Goal: Information Seeking & Learning: Learn about a topic

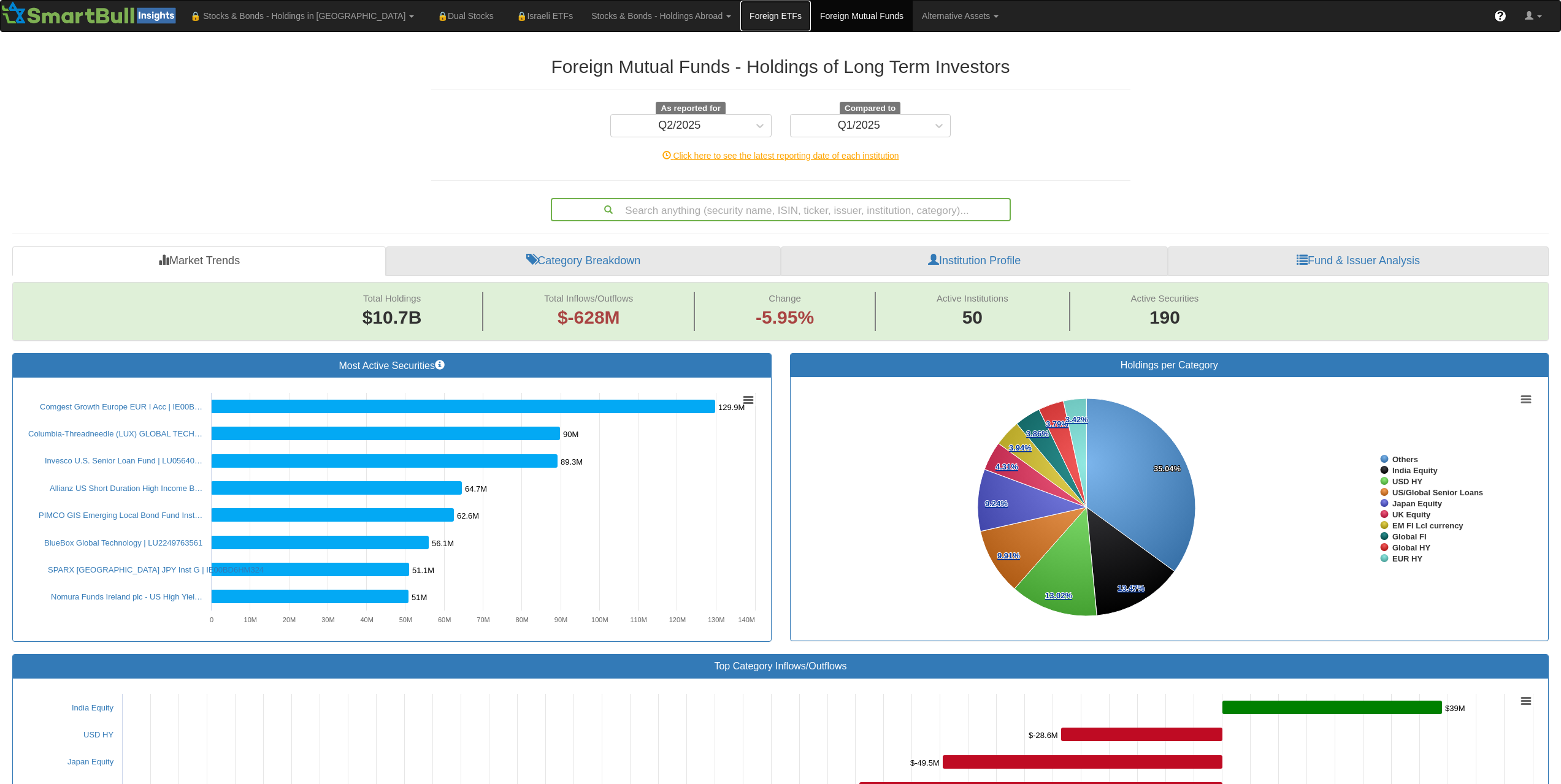
click at [740, 22] on link "Foreign ETFs" at bounding box center [775, 16] width 71 height 31
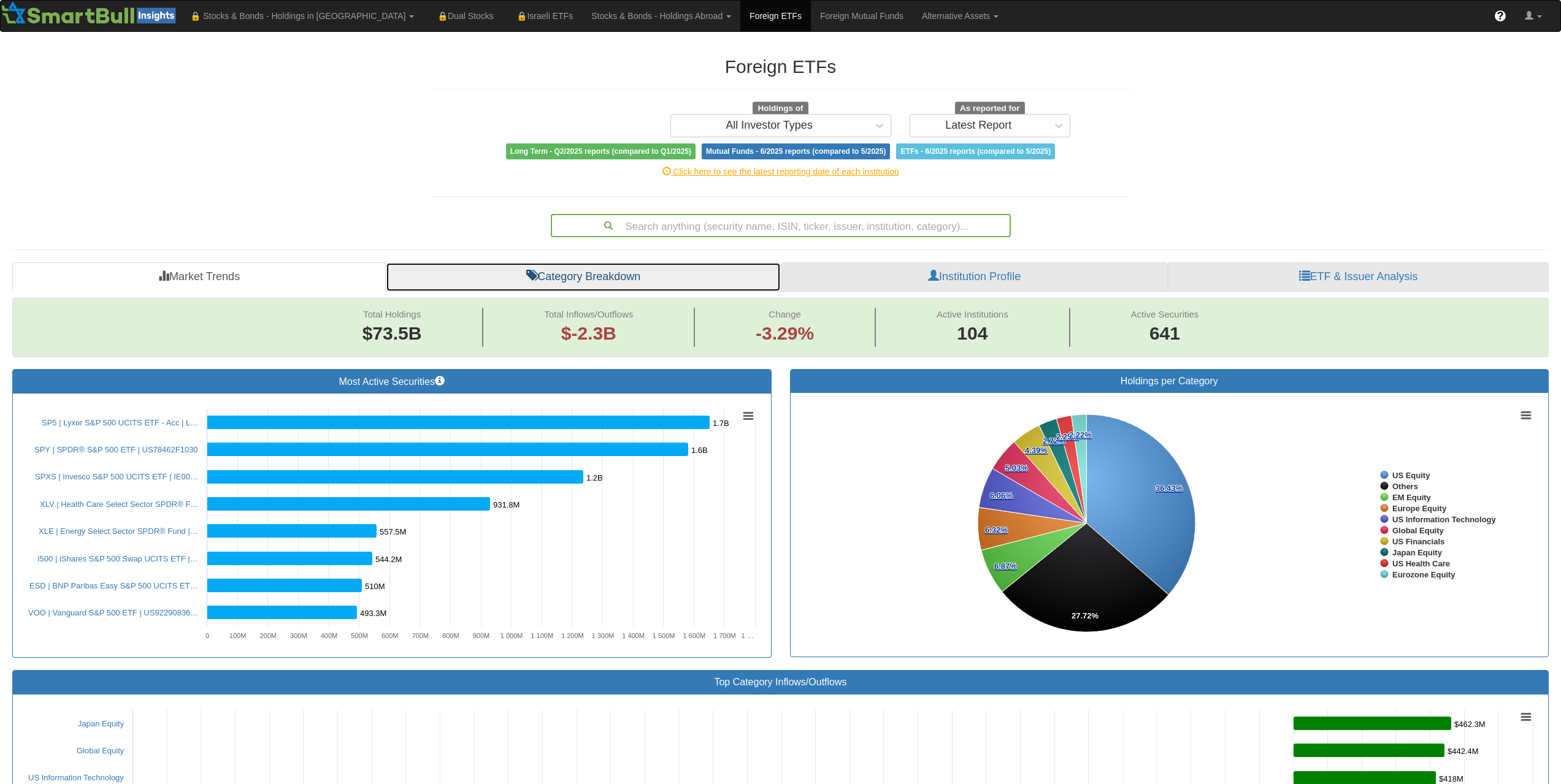
click at [532, 287] on link "Category Breakdown" at bounding box center [584, 276] width 395 height 29
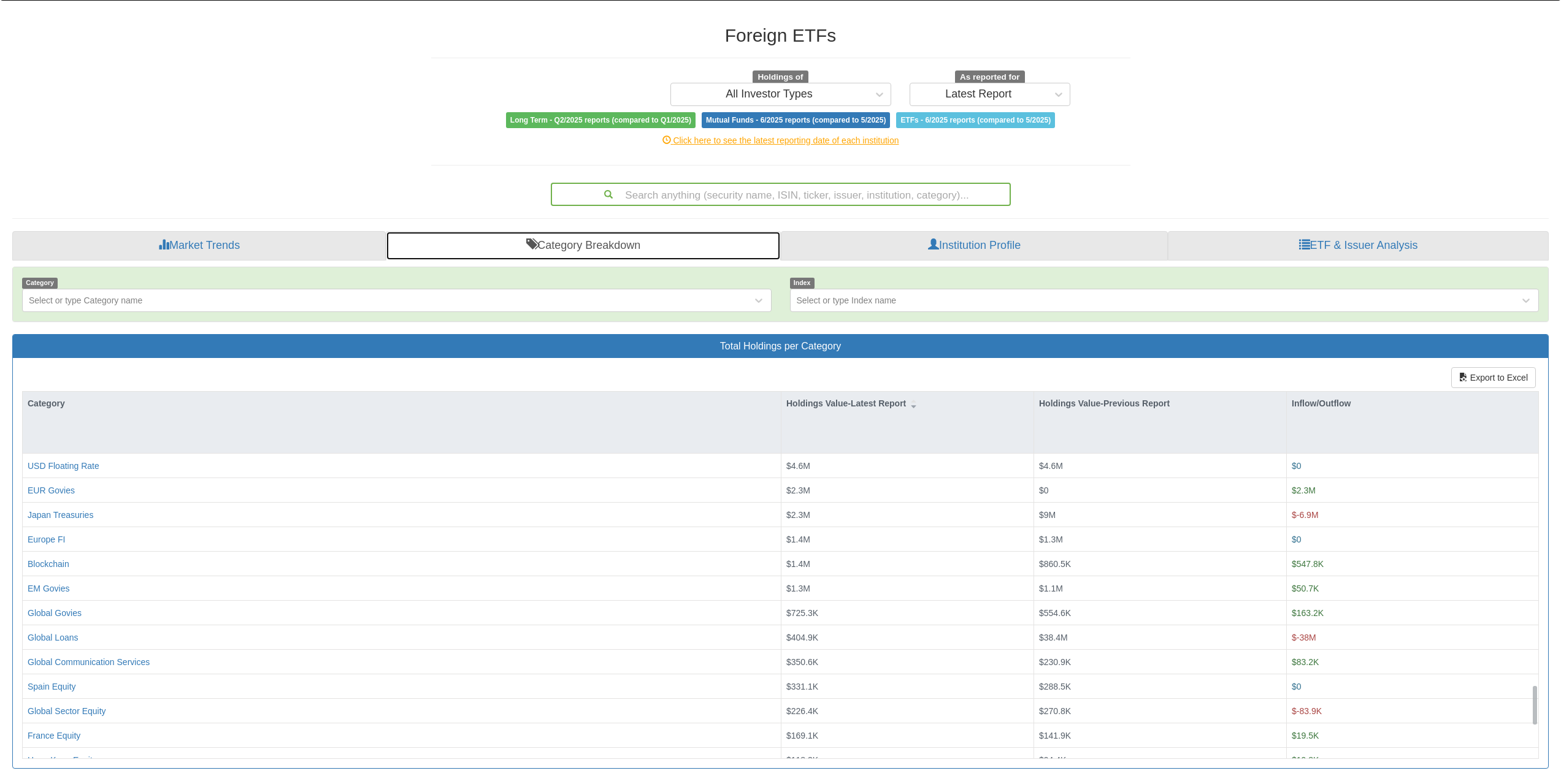
scroll to position [2085, 0]
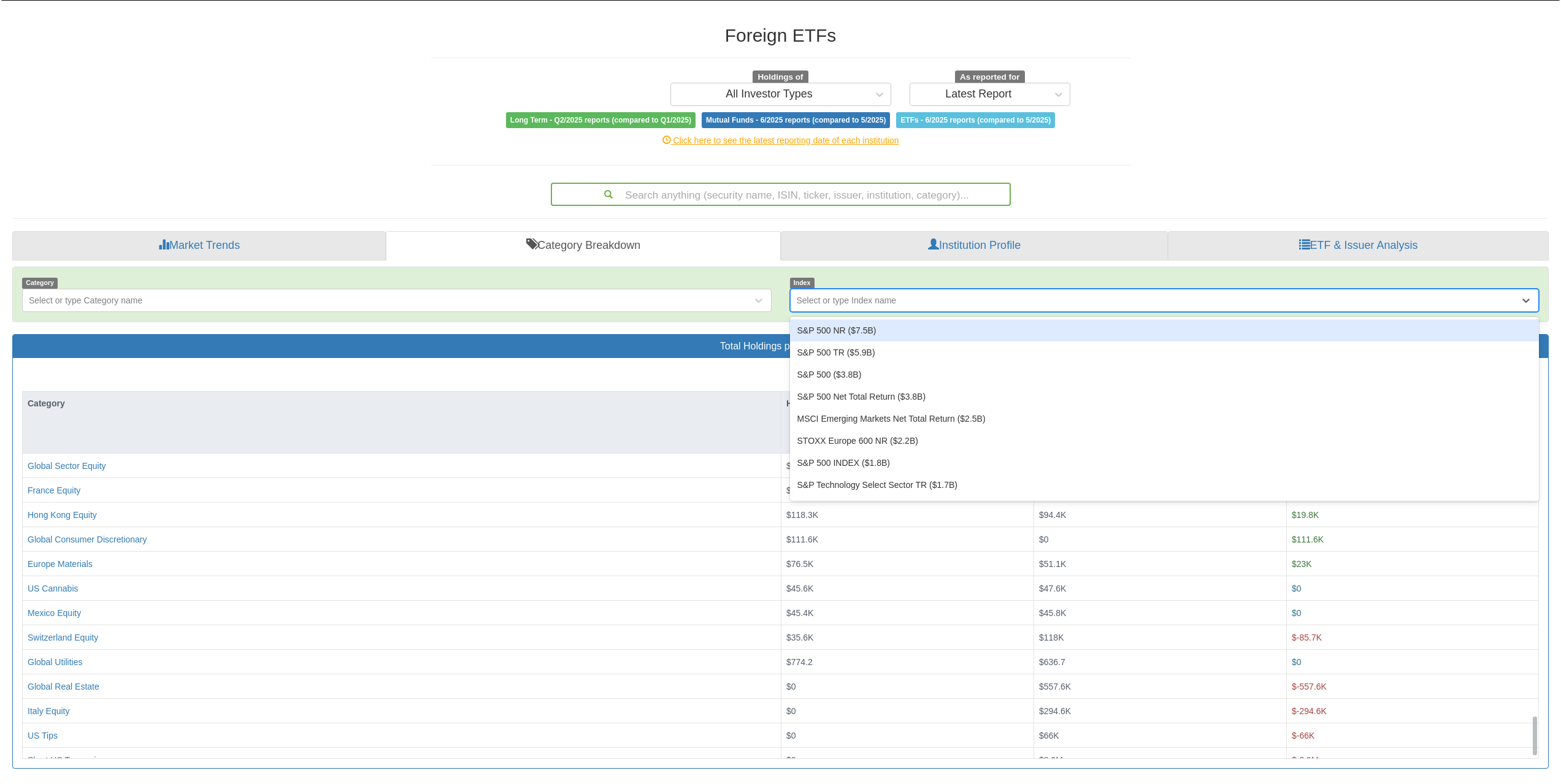
click at [891, 298] on div "Select or type Index name" at bounding box center [847, 300] width 100 height 12
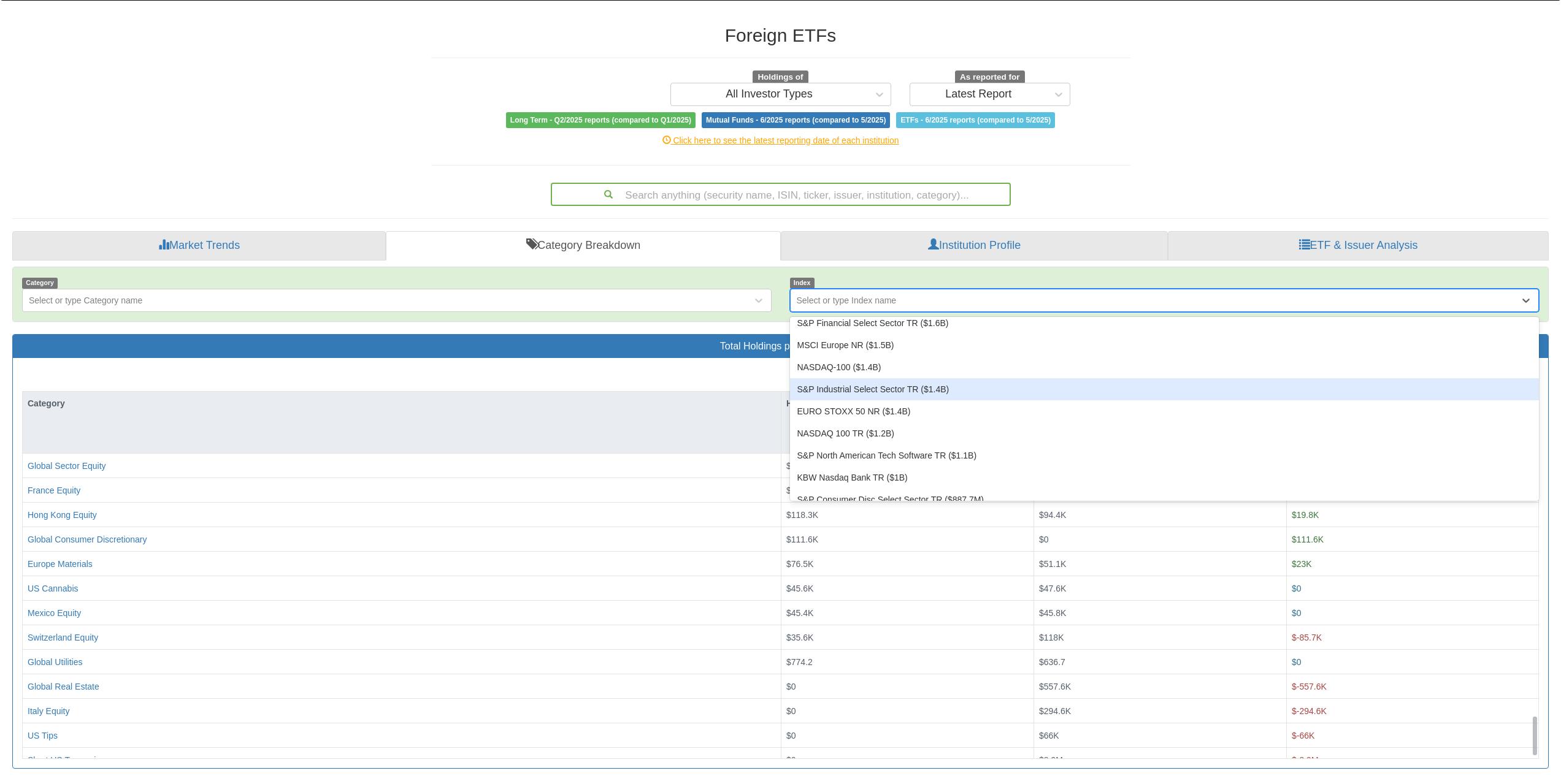
scroll to position [61, 0]
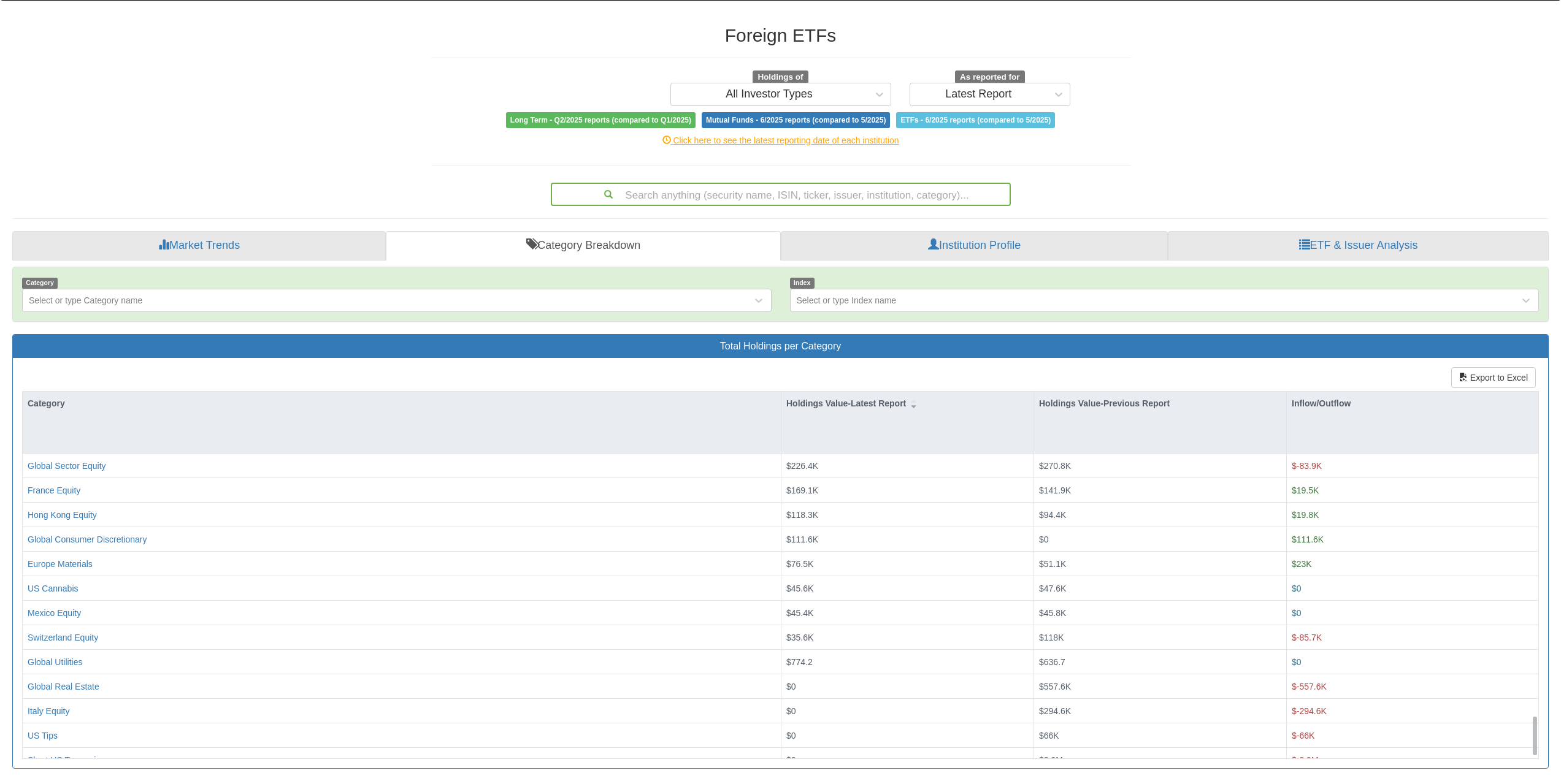
click at [521, 97] on div "Holdings of All Investor Types As reported for Latest Report" at bounding box center [780, 89] width 718 height 36
click at [288, 244] on link "Market Trends" at bounding box center [198, 245] width 373 height 29
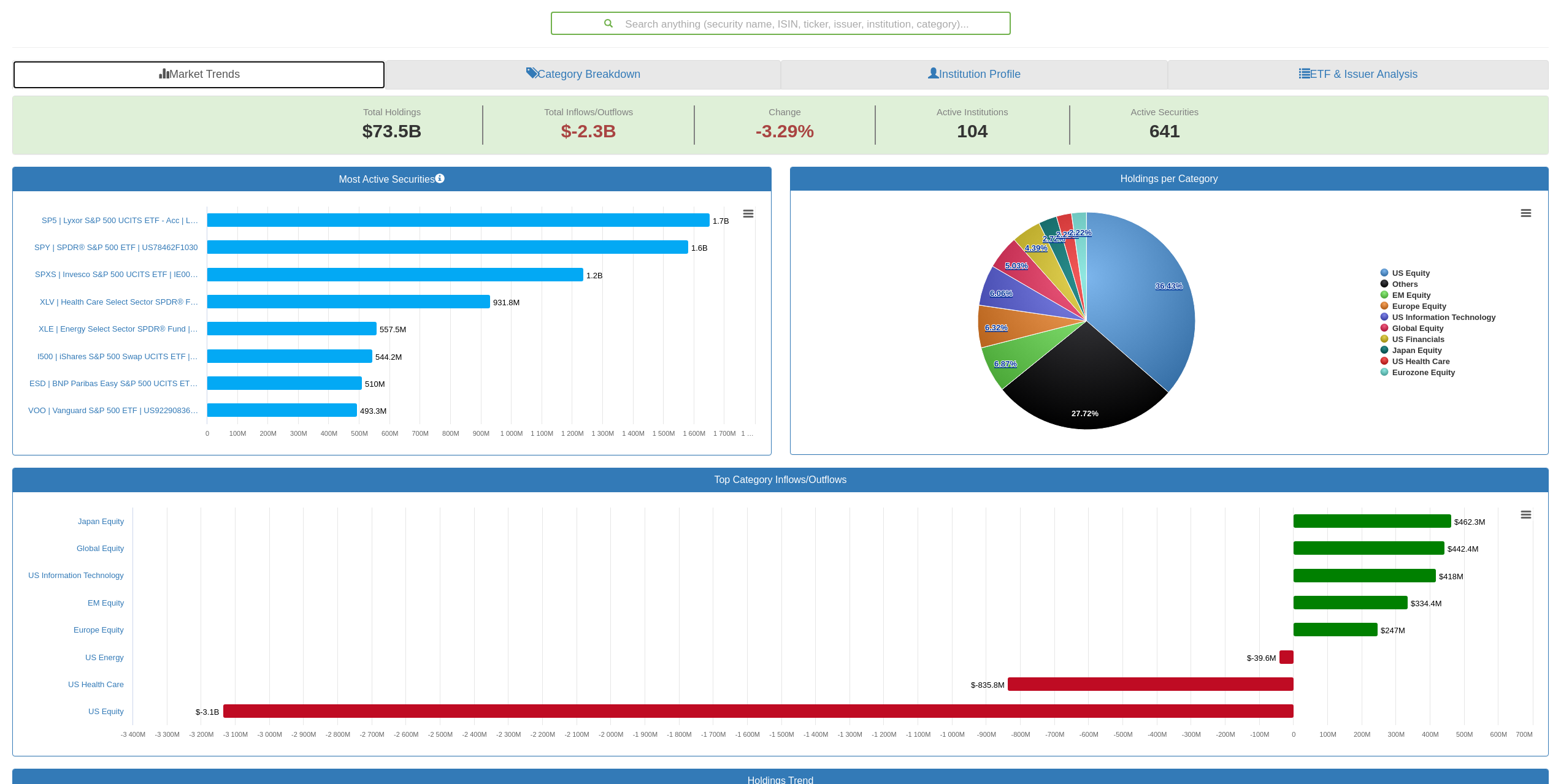
scroll to position [141, 0]
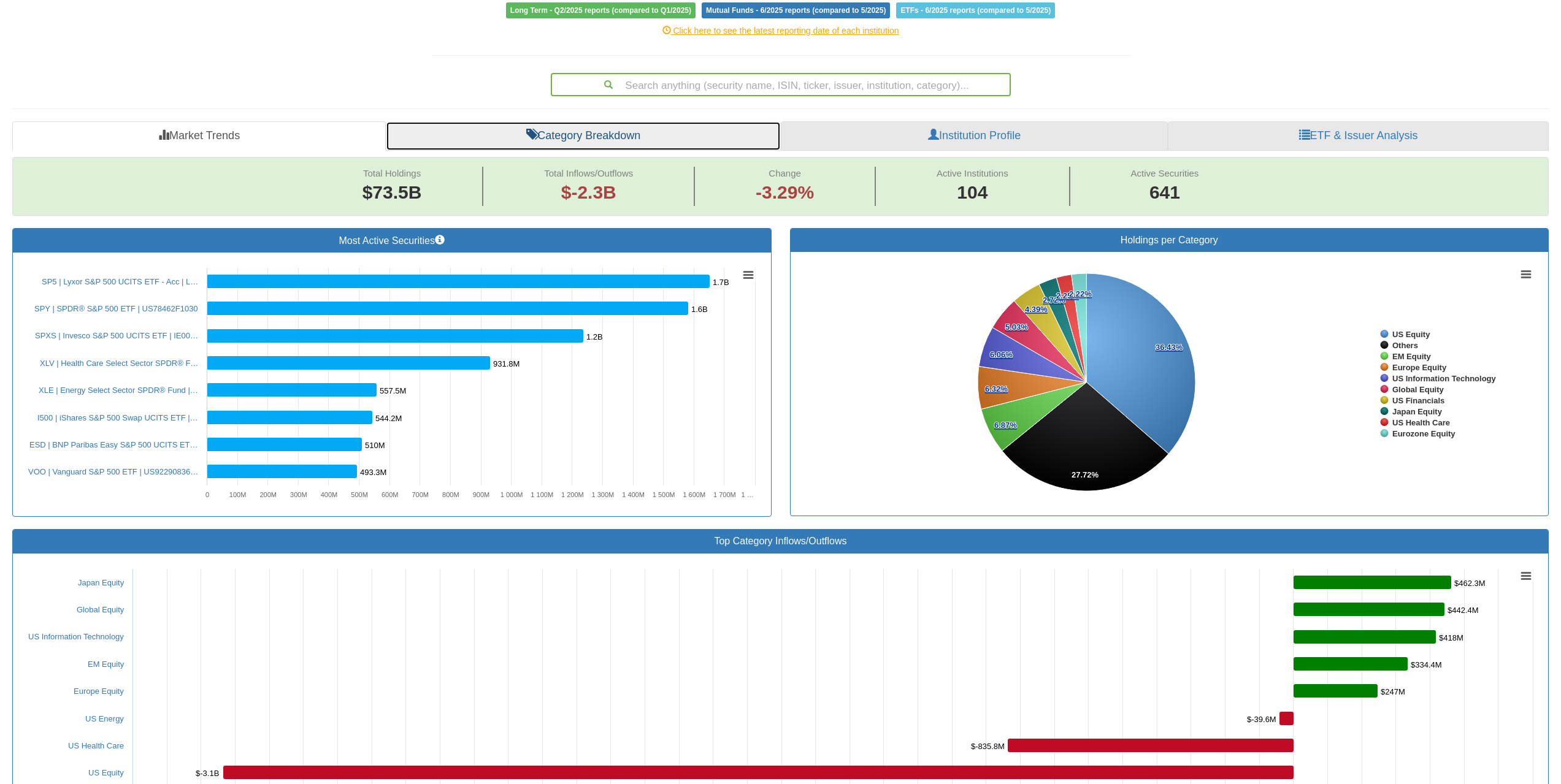
click at [563, 140] on link "Category Breakdown" at bounding box center [584, 136] width 395 height 29
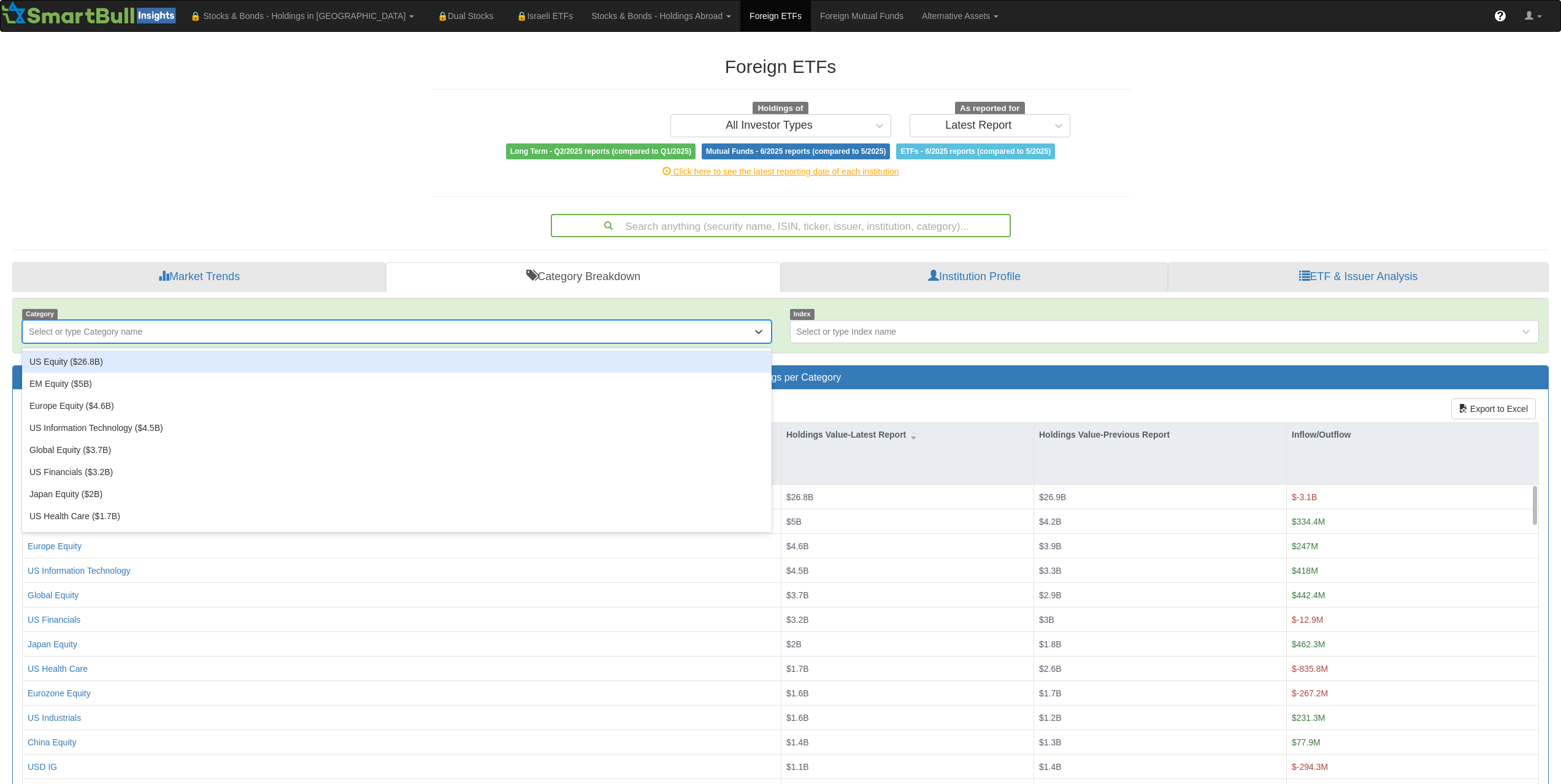
click at [270, 326] on div "Select or type Category name" at bounding box center [387, 332] width 729 height 19
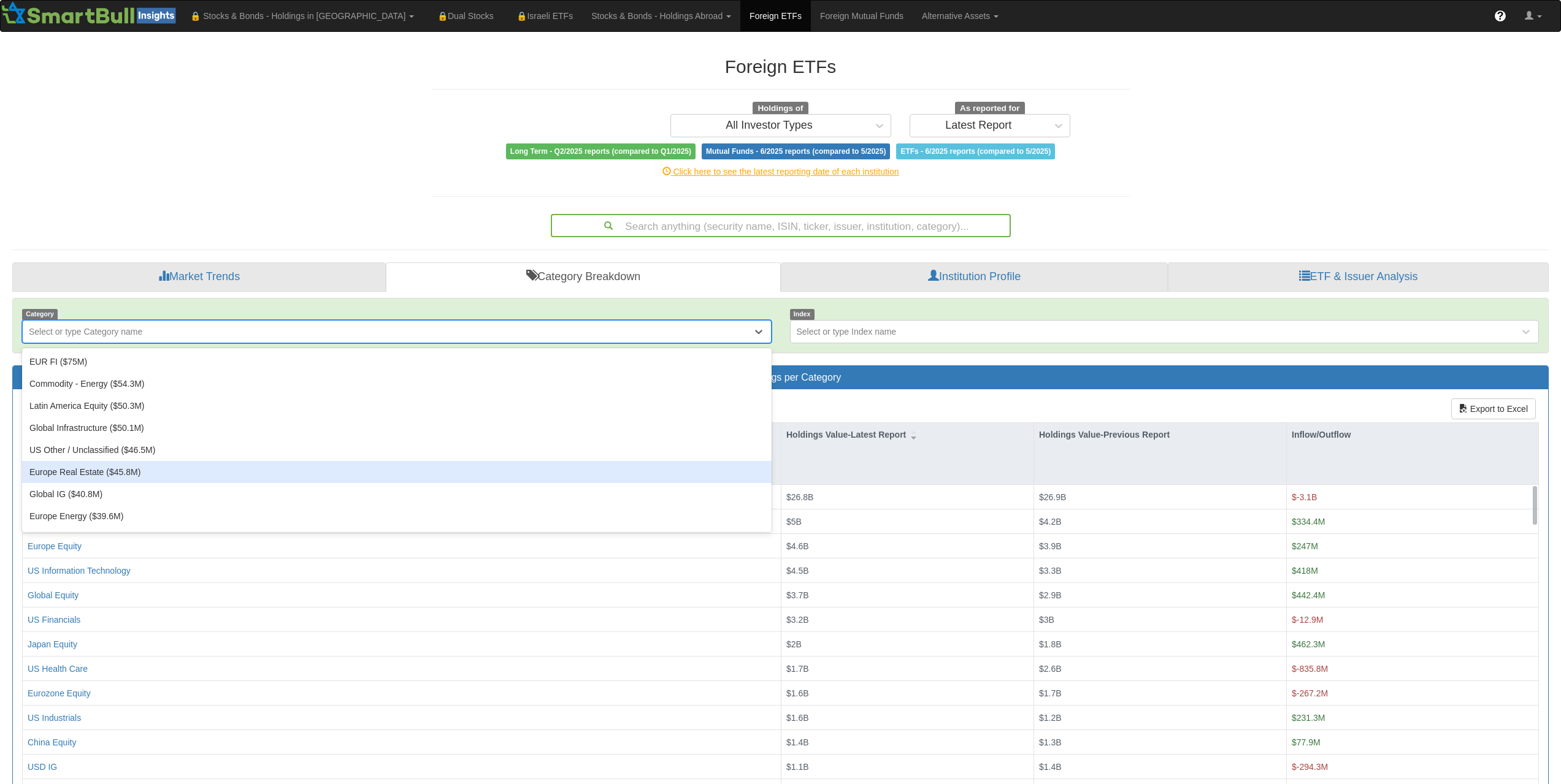
scroll to position [1043, 0]
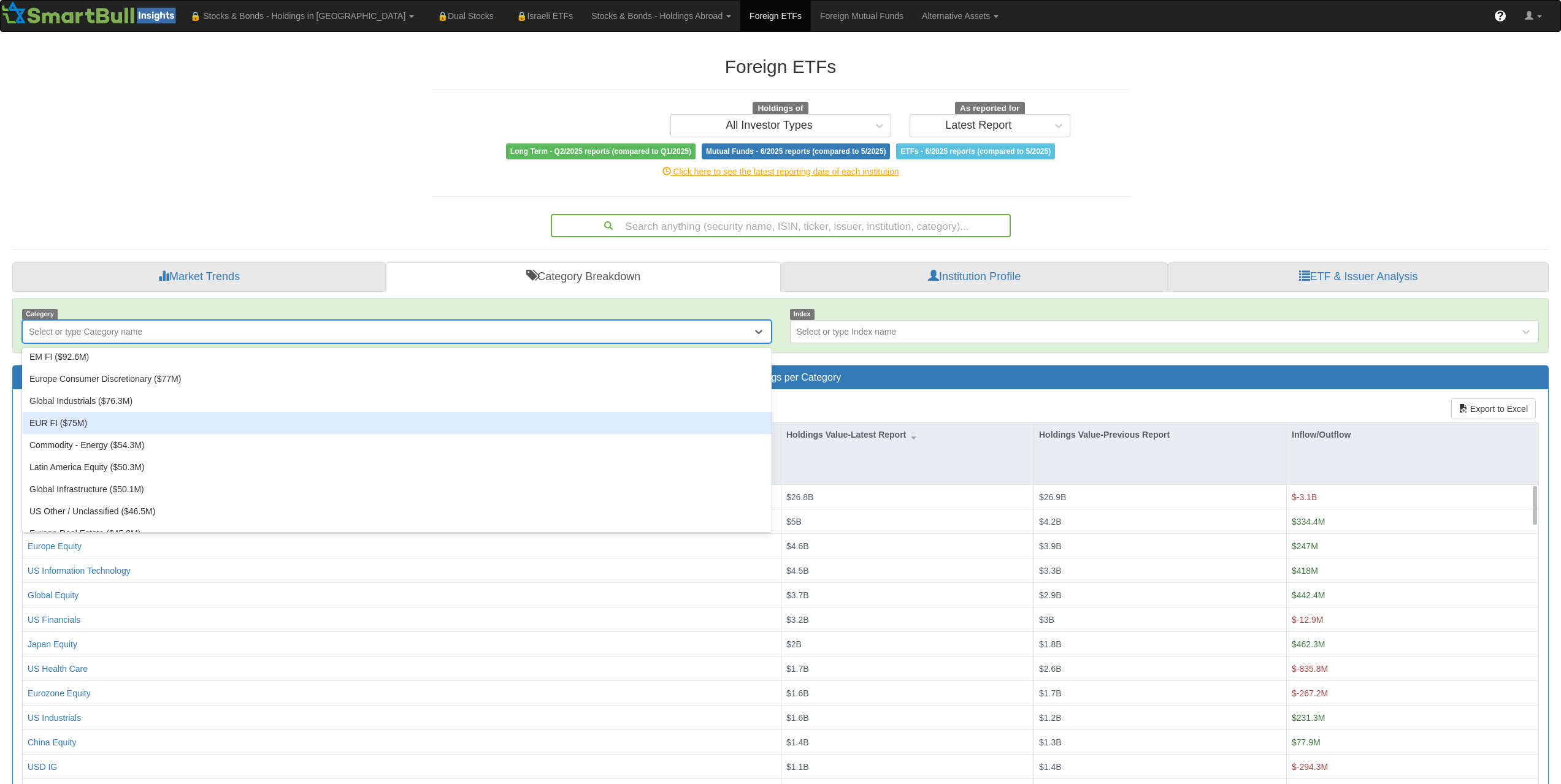
click at [47, 423] on div "EUR FI ($75M)" at bounding box center [397, 423] width 750 height 22
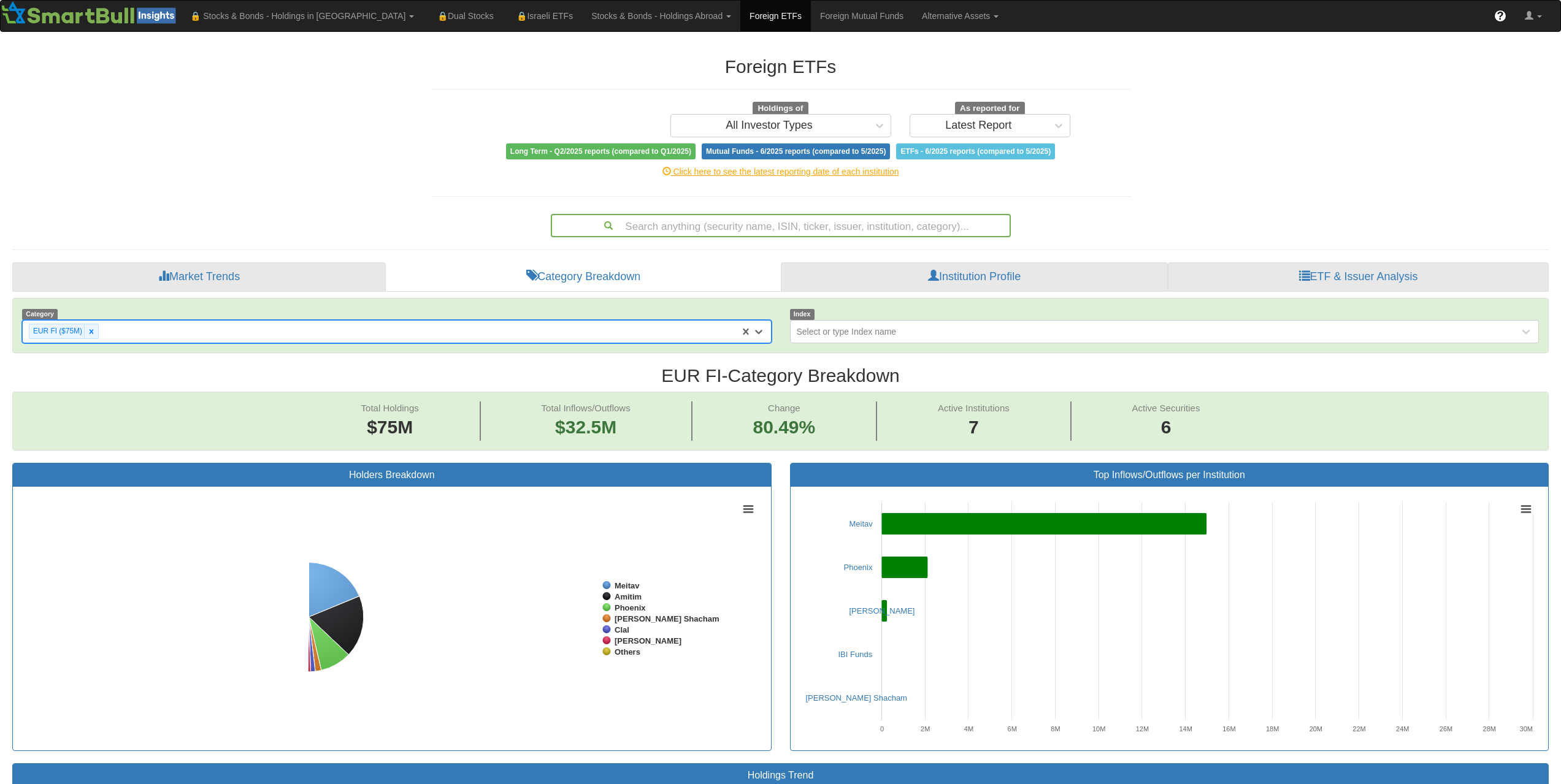
scroll to position [25, 1514]
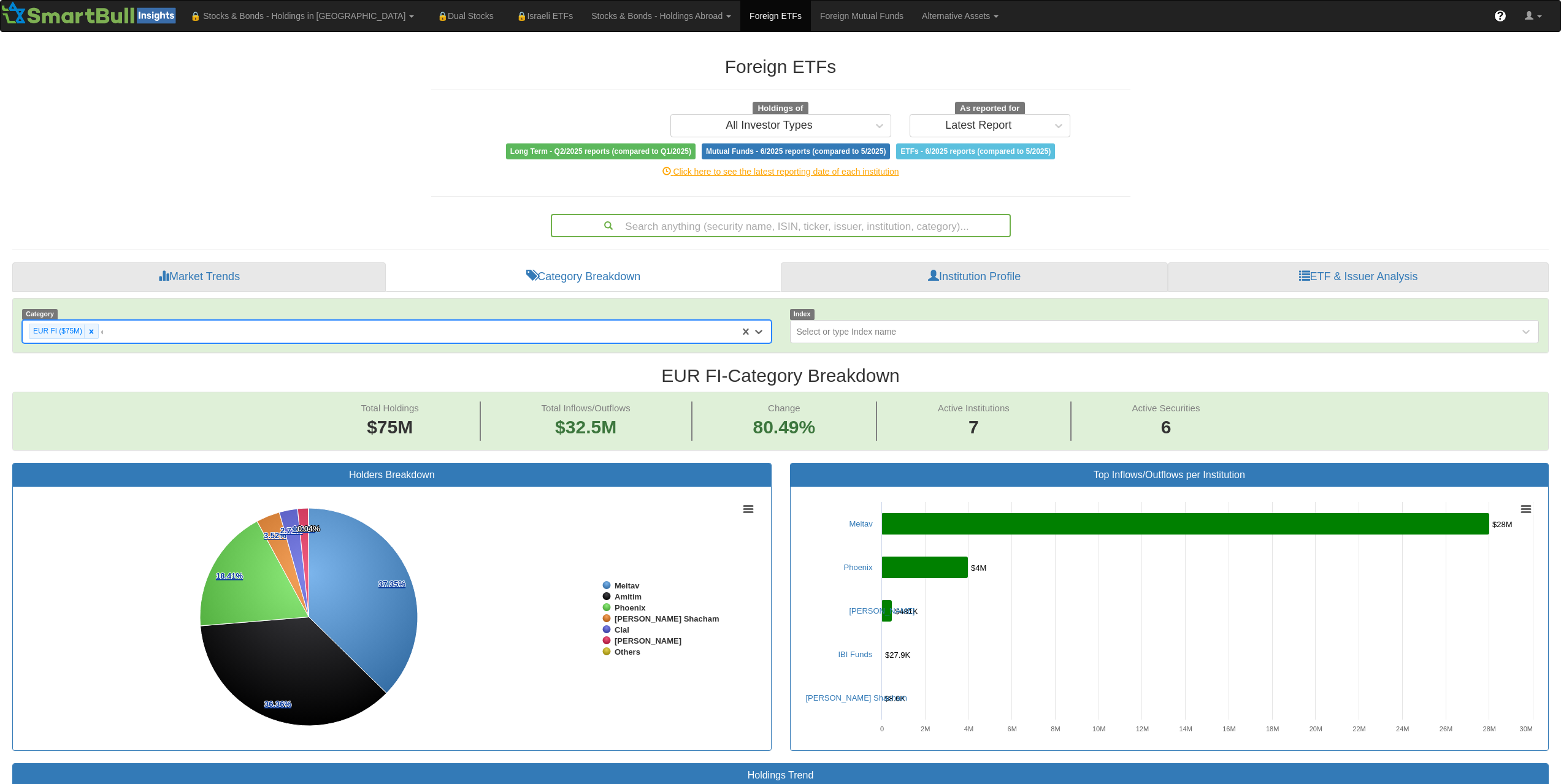
type input "em"
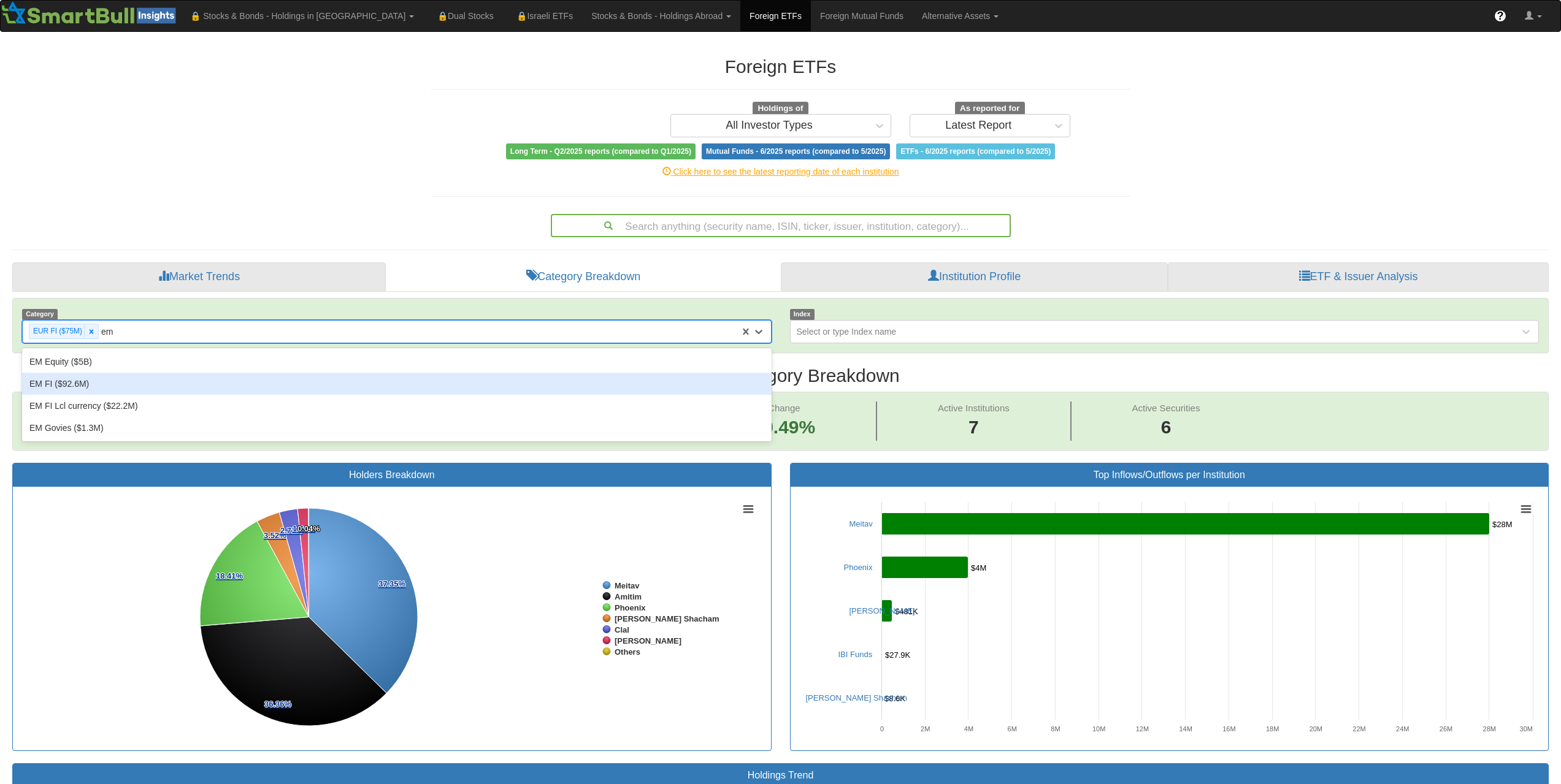
click at [84, 380] on div "EM FI ($92.6M)" at bounding box center [397, 384] width 750 height 22
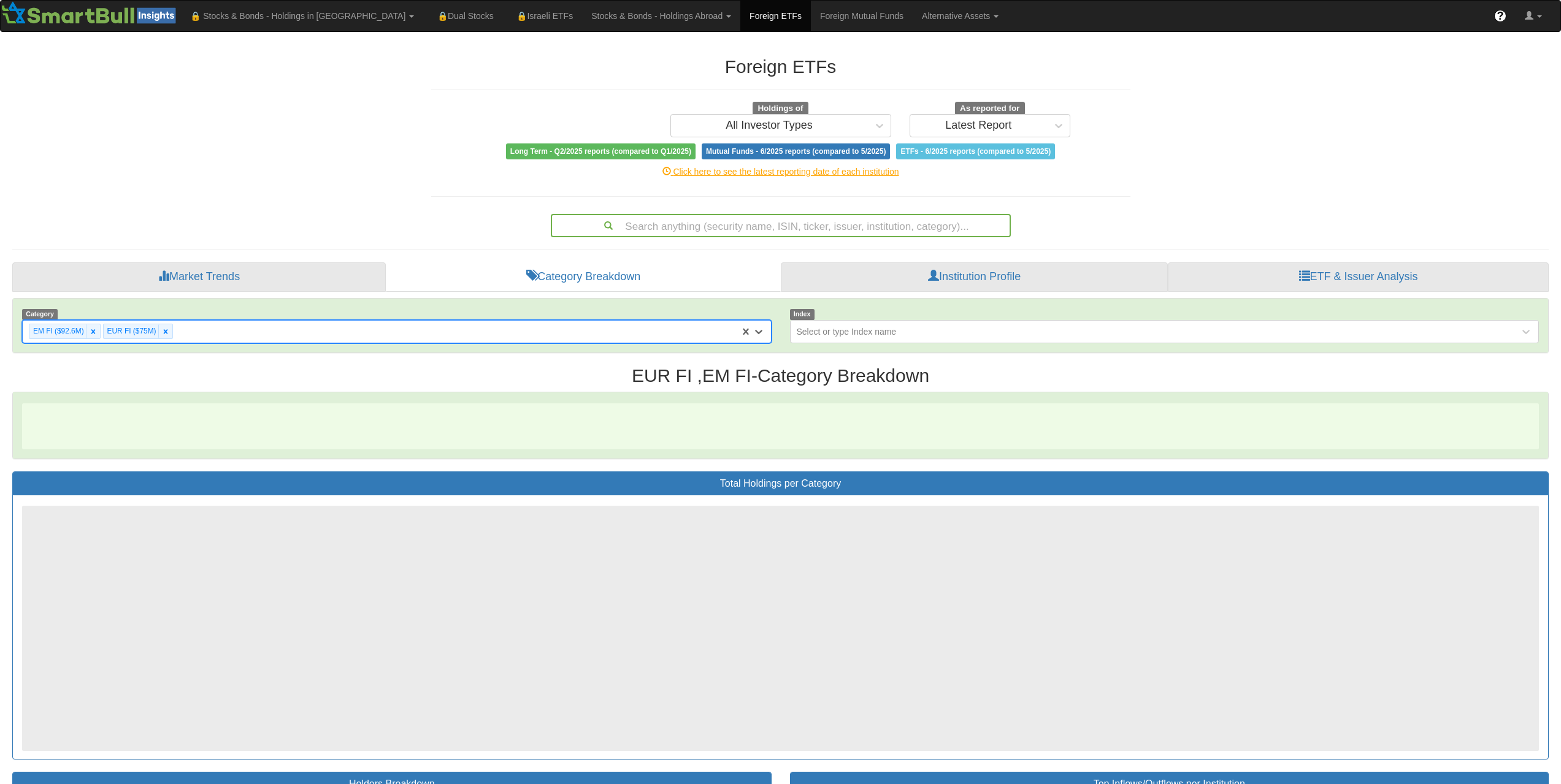
click at [206, 329] on div "EM FI ($92.6M) EUR FI ($75M)" at bounding box center [381, 331] width 717 height 20
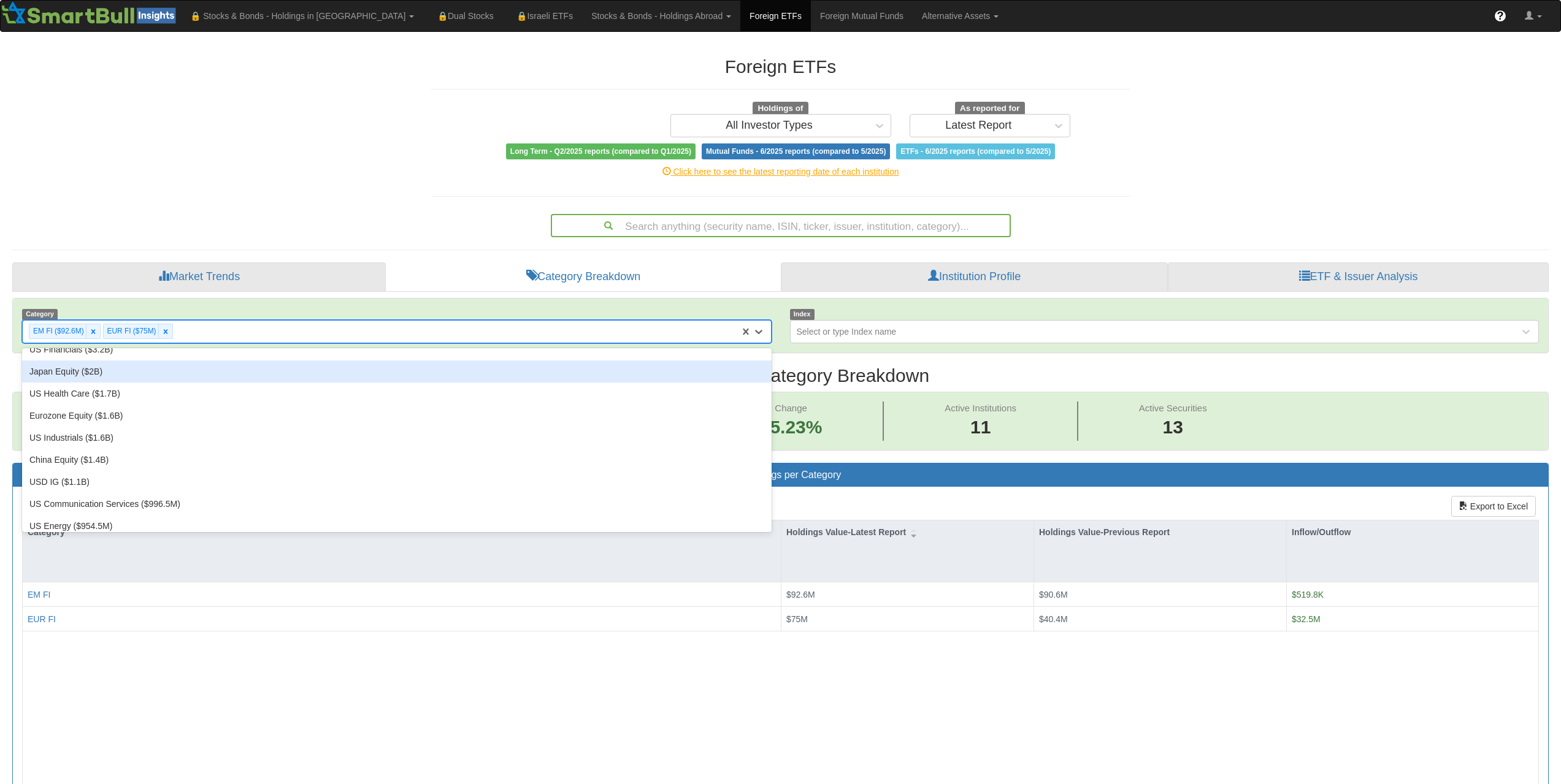
scroll to position [184, 0]
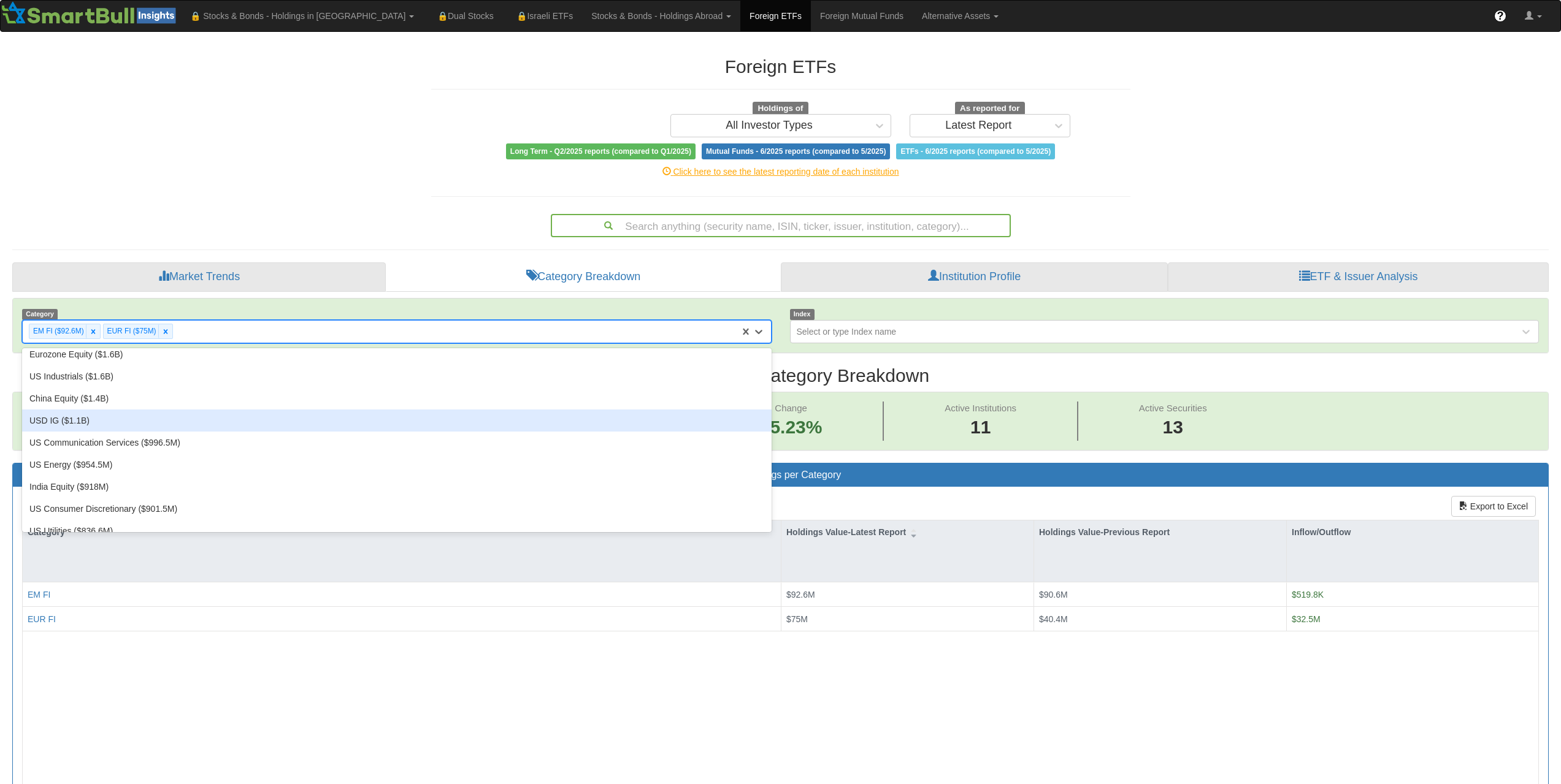
click at [104, 428] on div "USD IG ($1.1B)" at bounding box center [397, 421] width 750 height 22
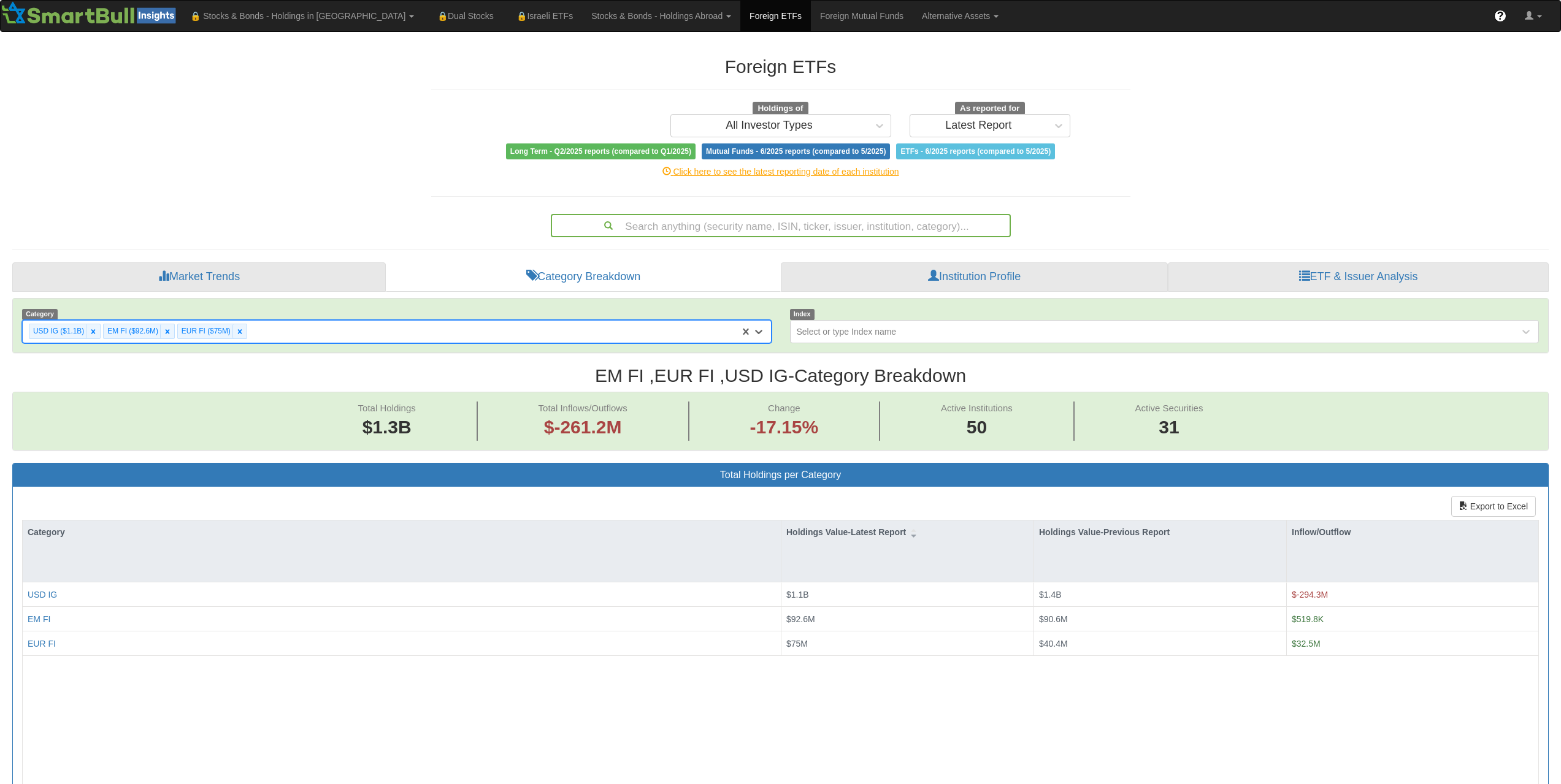
scroll to position [25, 1514]
click at [268, 331] on div "USD IG ($1.1B) EM FI ($92.6M) EUR FI ($75M)" at bounding box center [381, 331] width 717 height 20
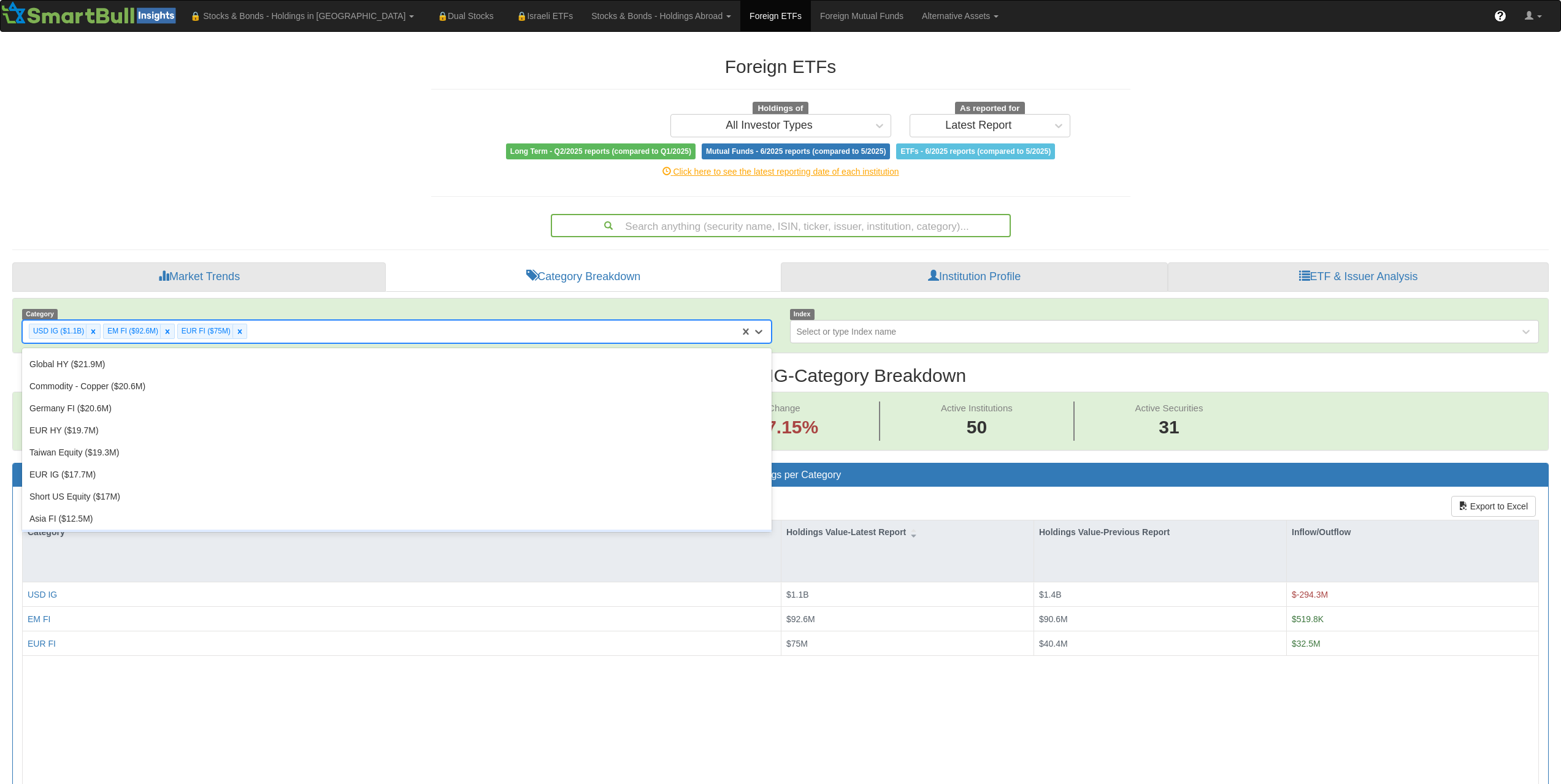
scroll to position [1305, 0]
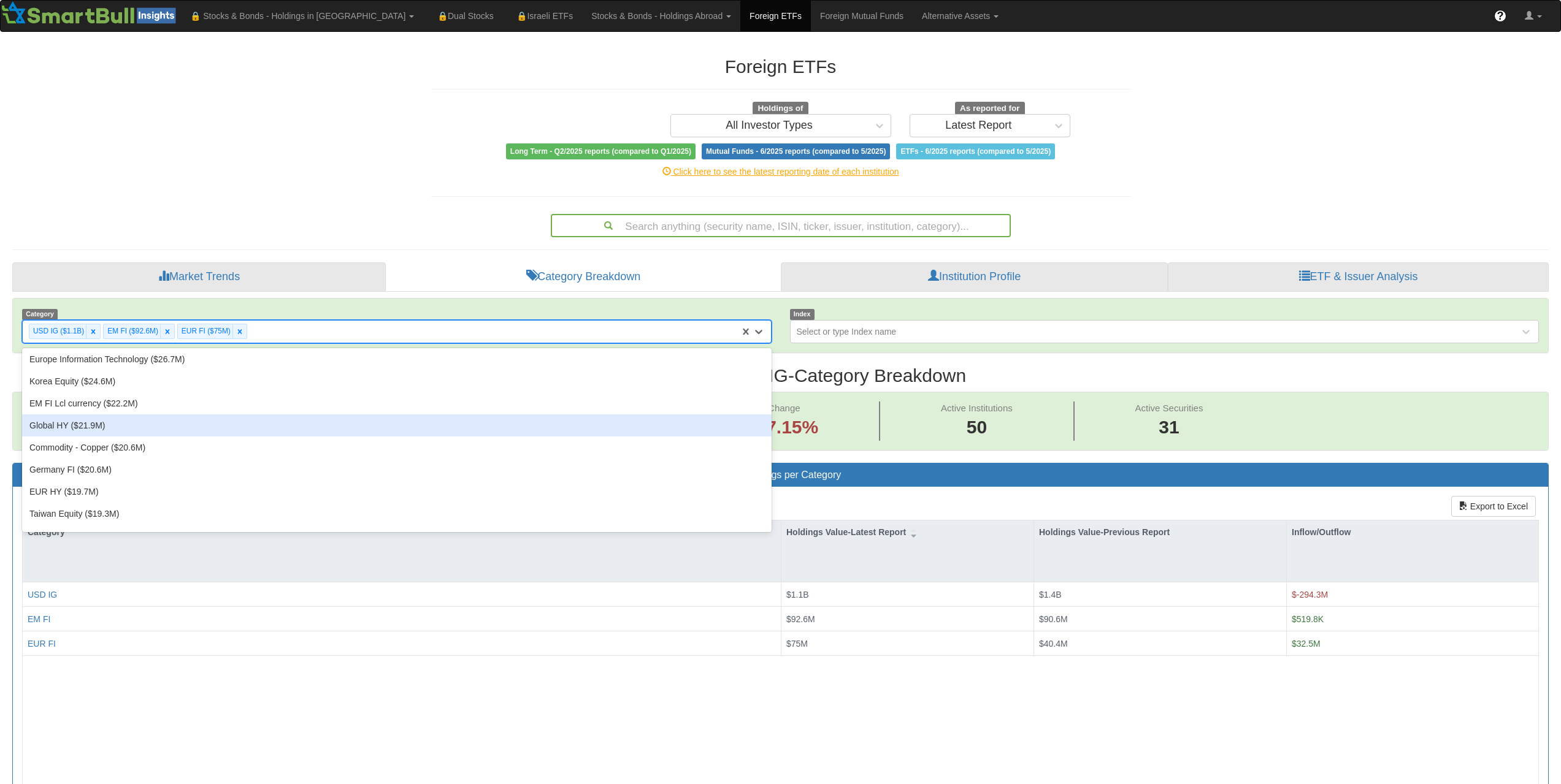
click at [82, 430] on div "Global HY ($21.9M)" at bounding box center [397, 426] width 750 height 22
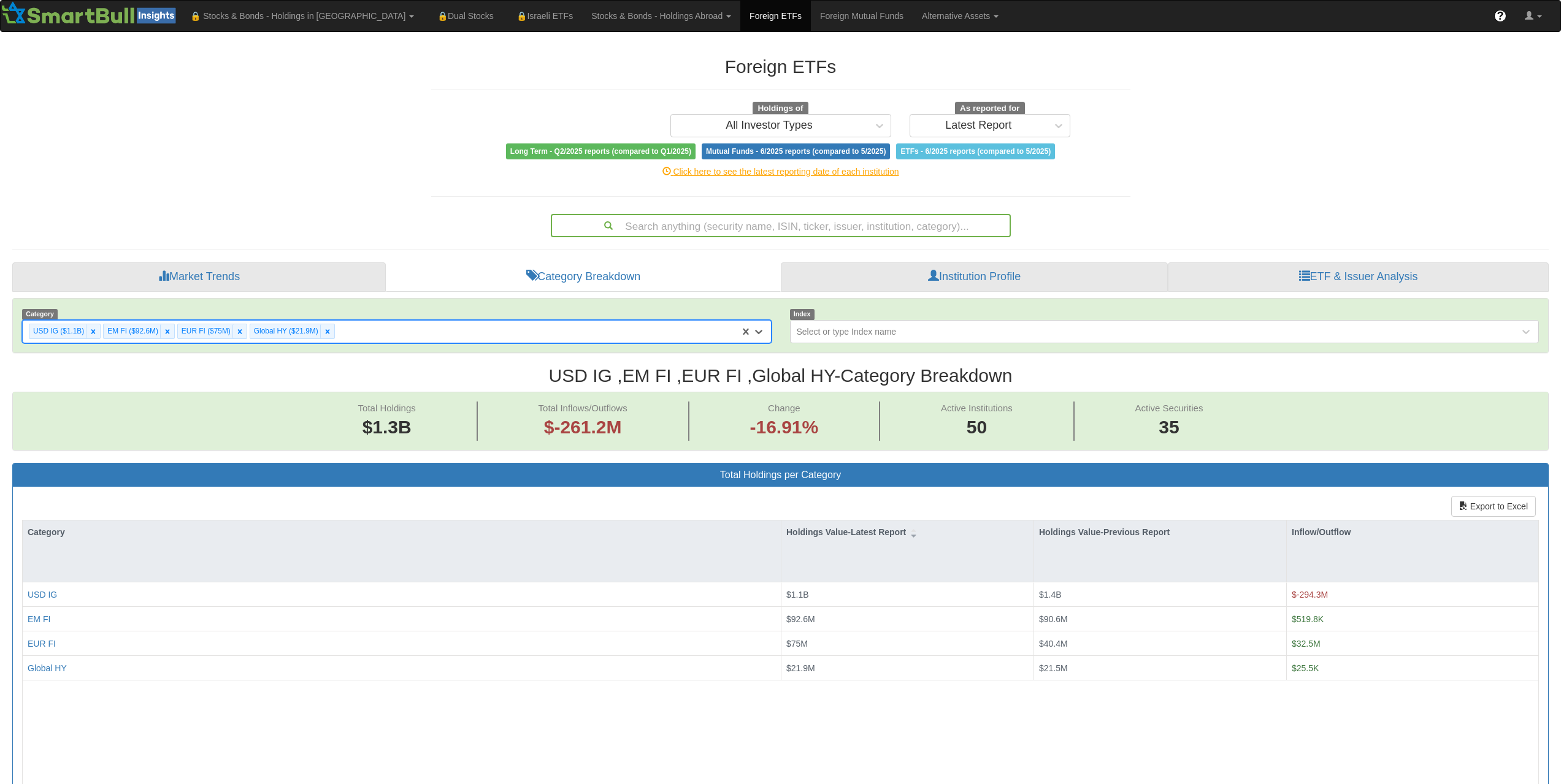
scroll to position [25, 1514]
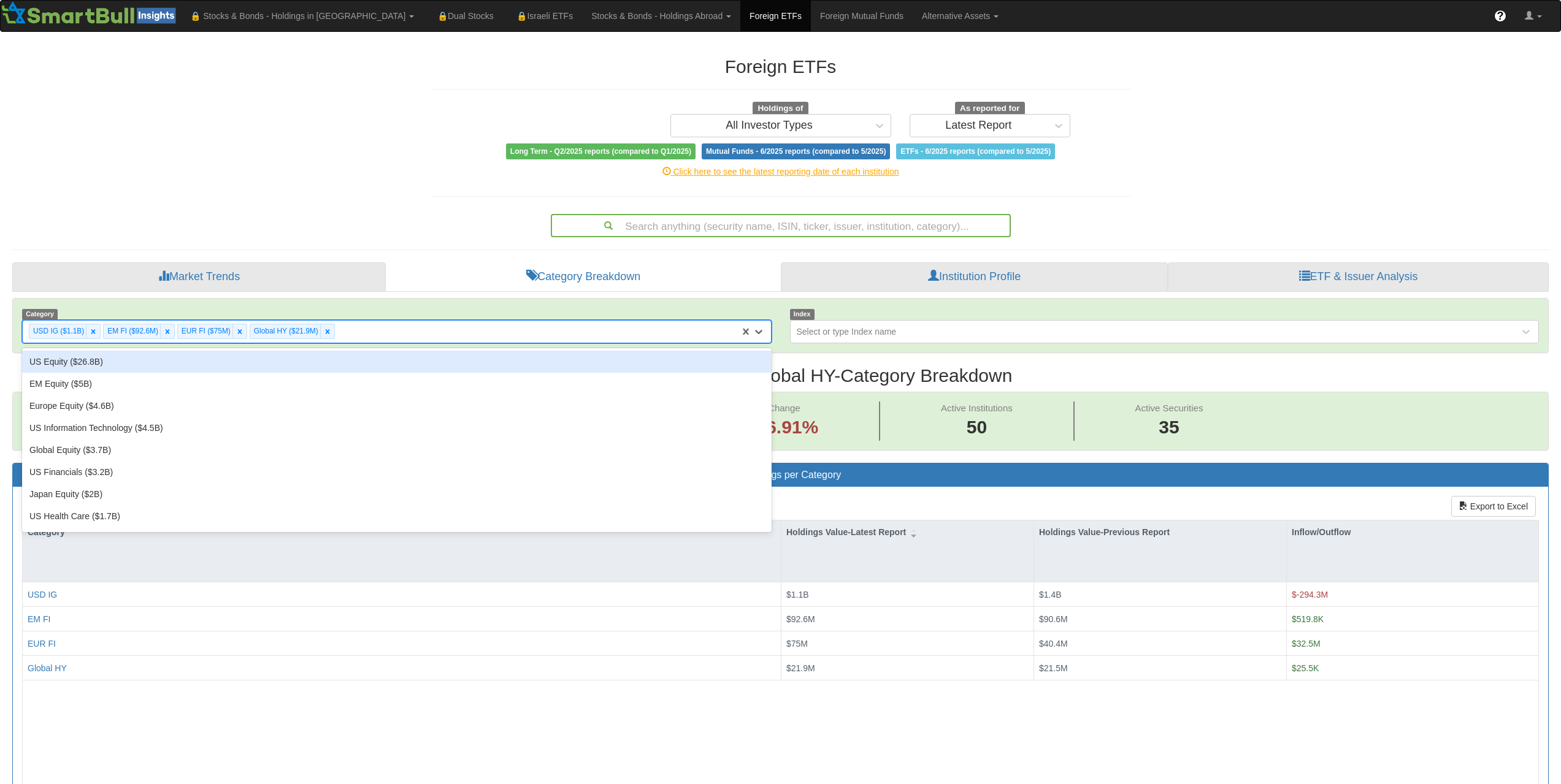
click at [371, 331] on div "USD IG ($1.1B) EM FI ($92.6M) EUR FI ($75M) Global HY ($21.9M)" at bounding box center [381, 331] width 717 height 20
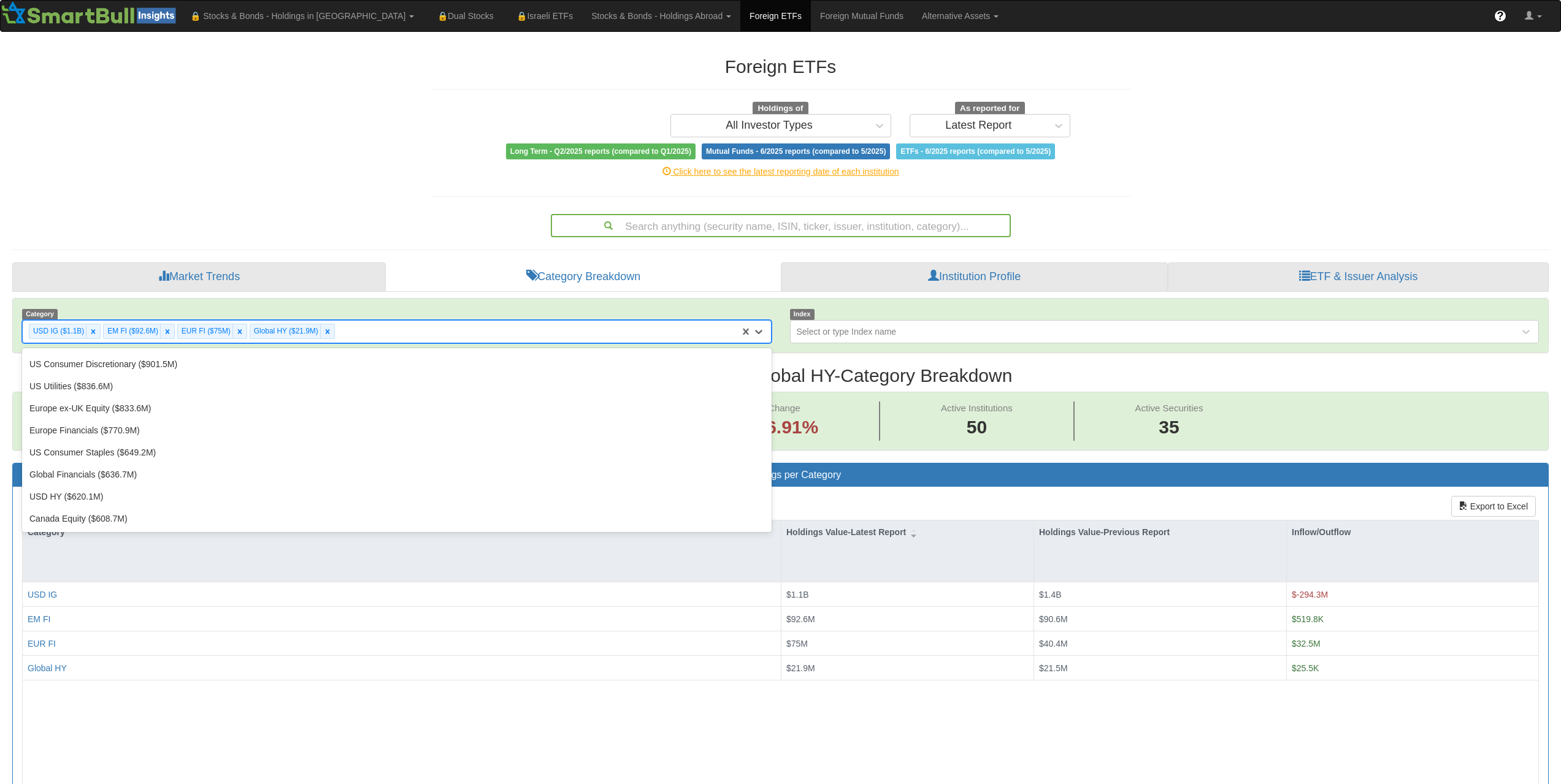
scroll to position [368, 0]
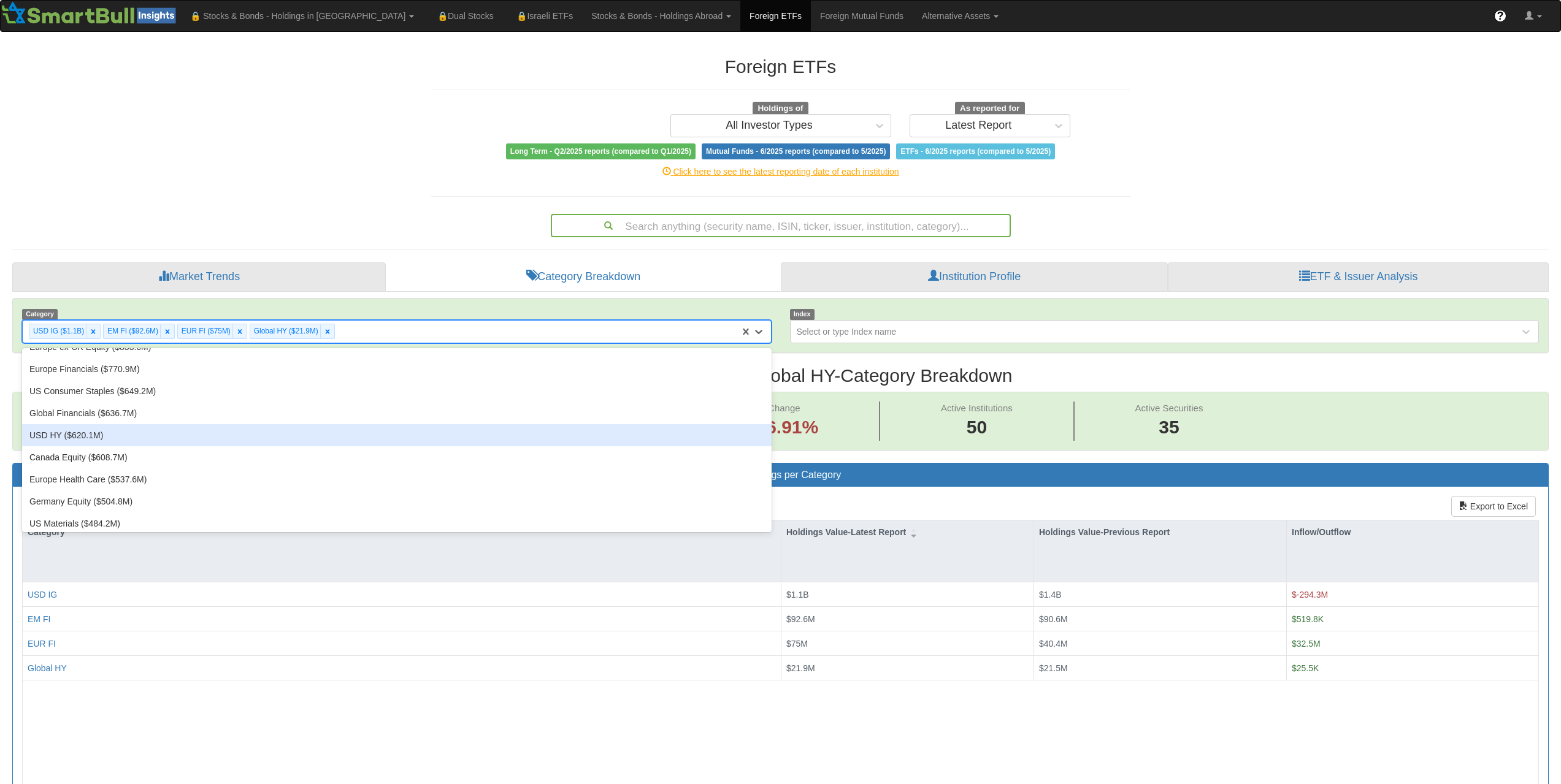
click at [86, 429] on div "USD HY ($620.1M)" at bounding box center [397, 435] width 750 height 22
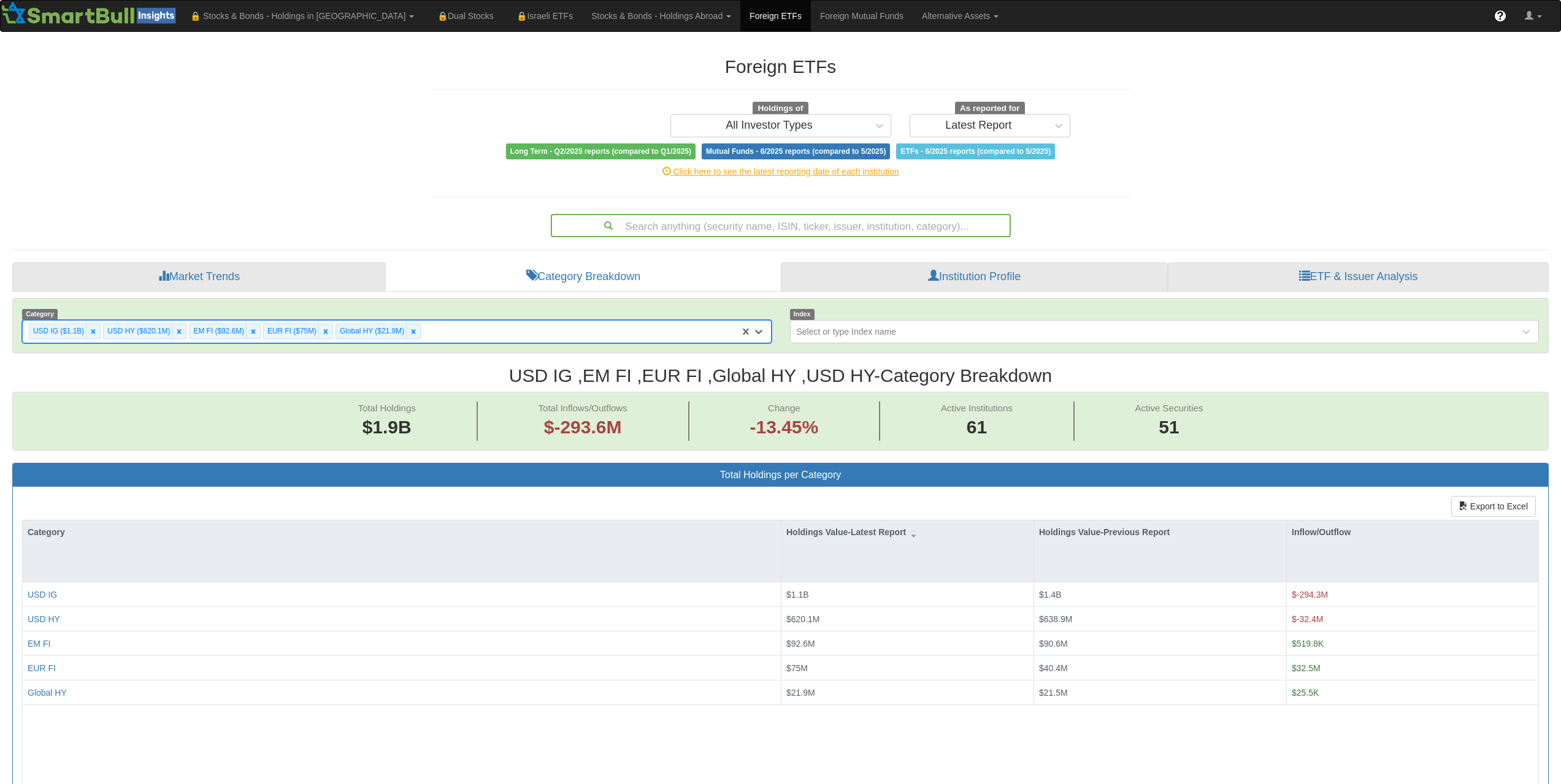
scroll to position [25, 1514]
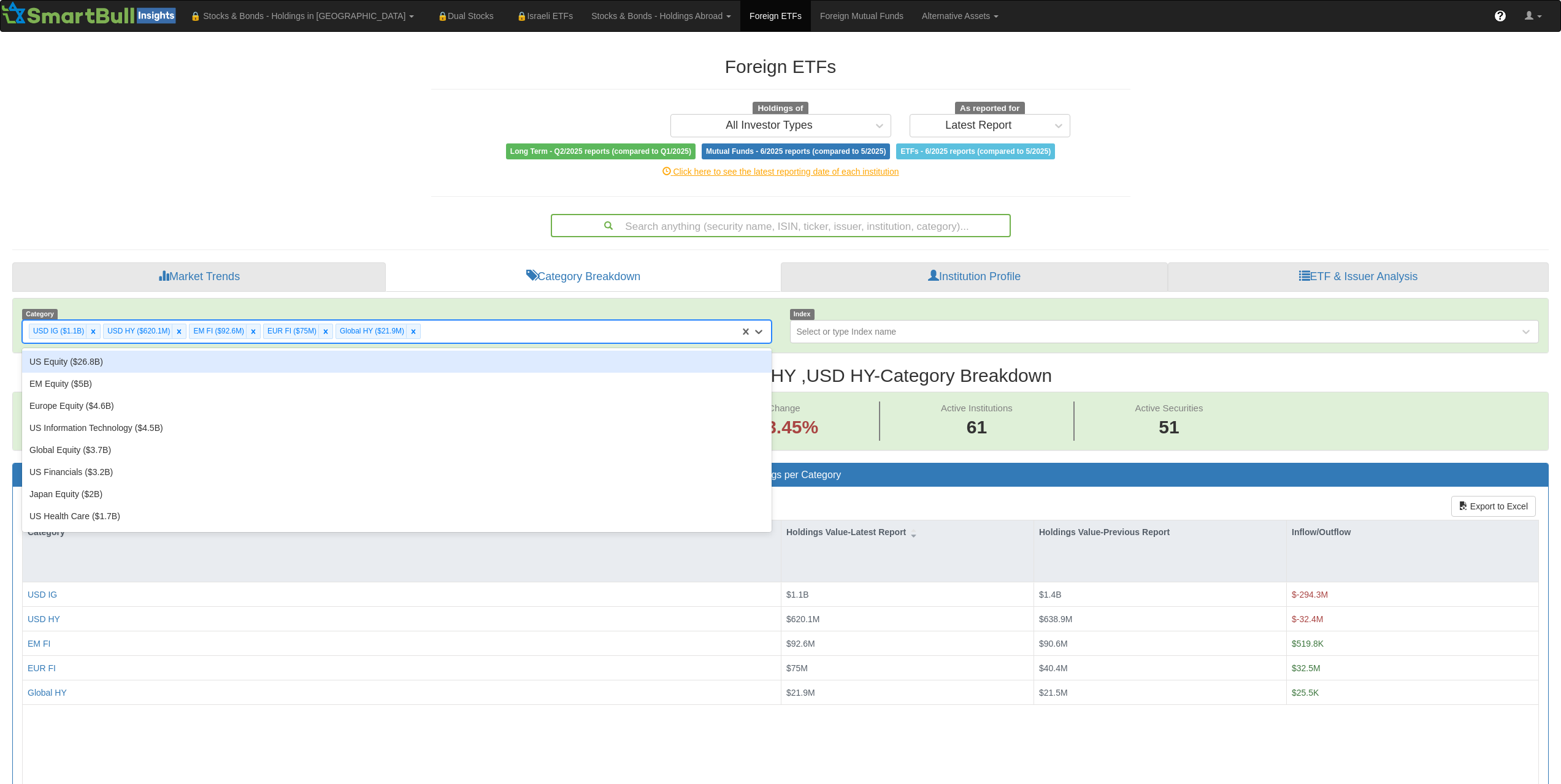
click at [483, 329] on div "USD IG ($1.1B) USD HY ($620.1M) EM FI ($92.6M) EUR FI ($75M) Global HY ($21.9M)" at bounding box center [381, 331] width 717 height 20
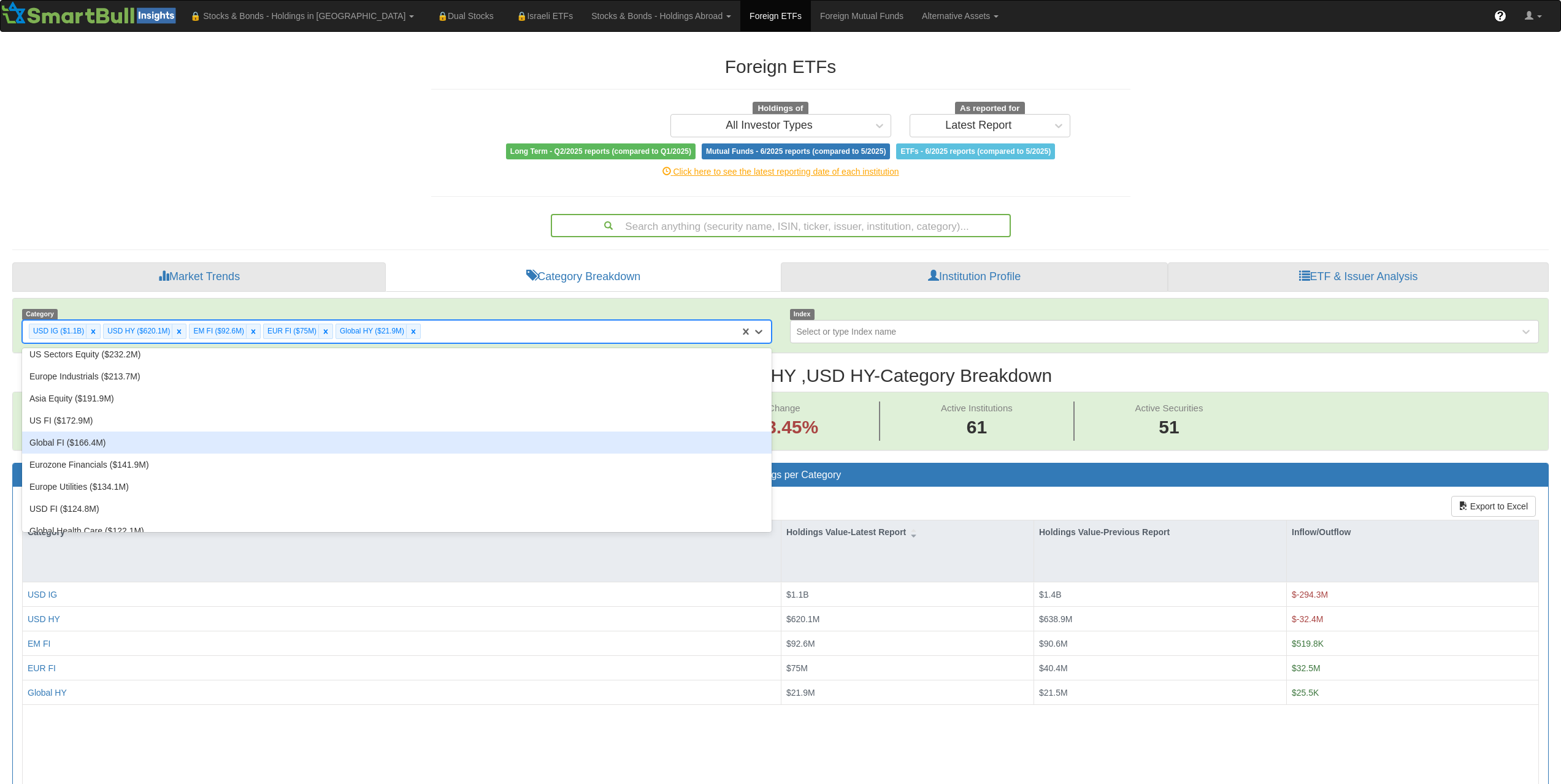
scroll to position [797, 0]
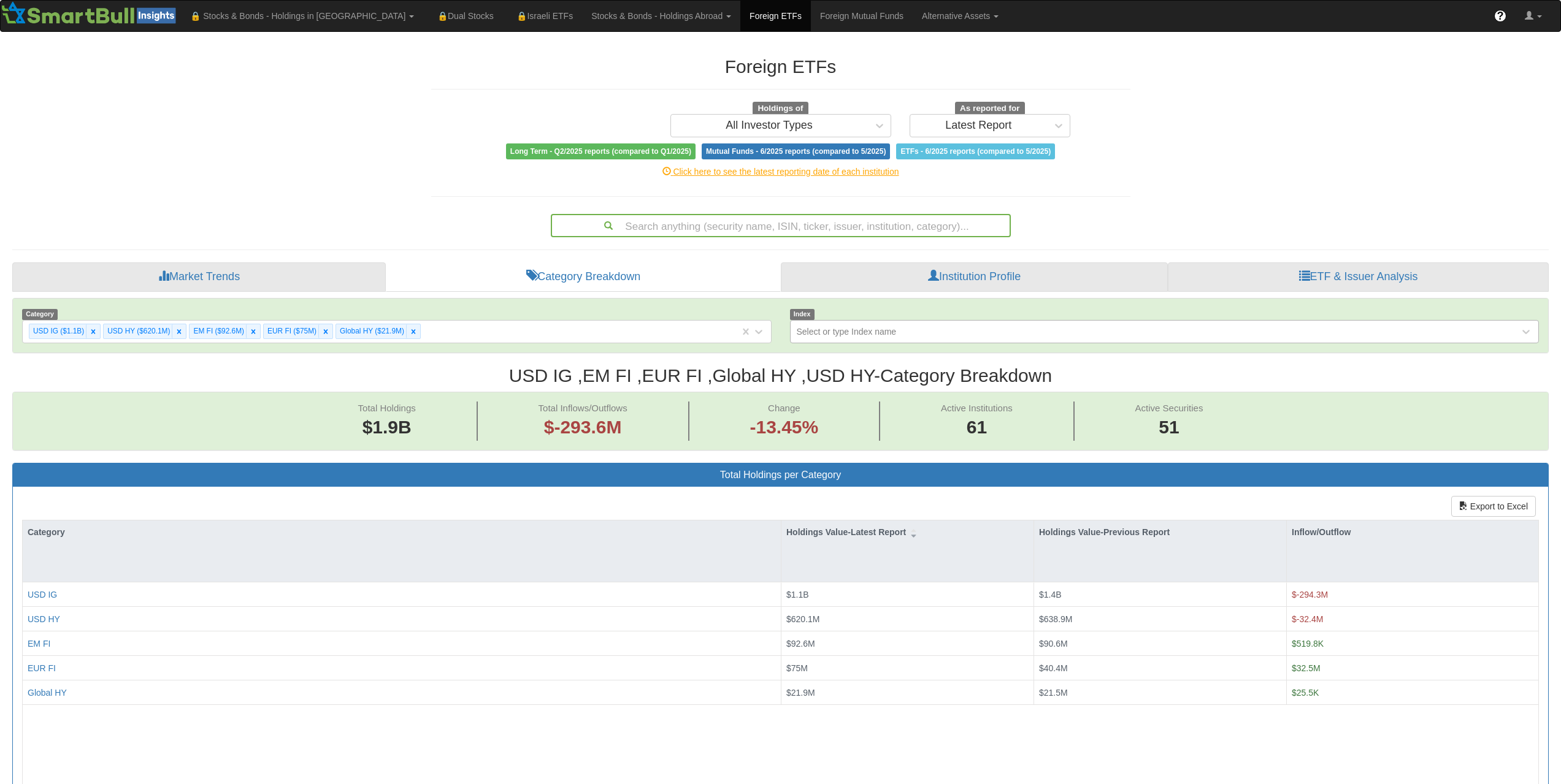
click at [1231, 329] on div "Select or type Index name" at bounding box center [1155, 332] width 729 height 19
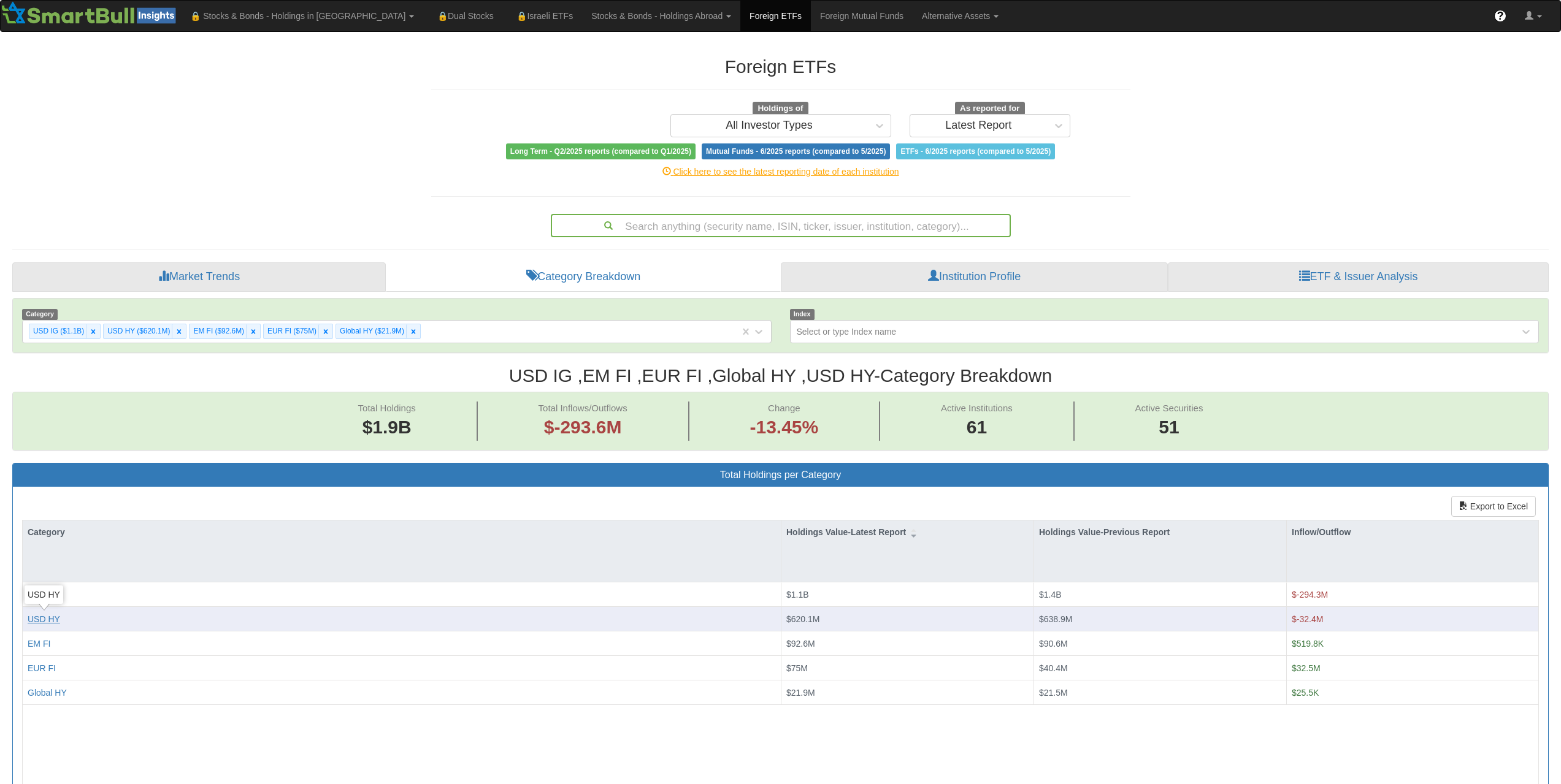
click at [57, 622] on div "USD HY" at bounding box center [44, 619] width 33 height 12
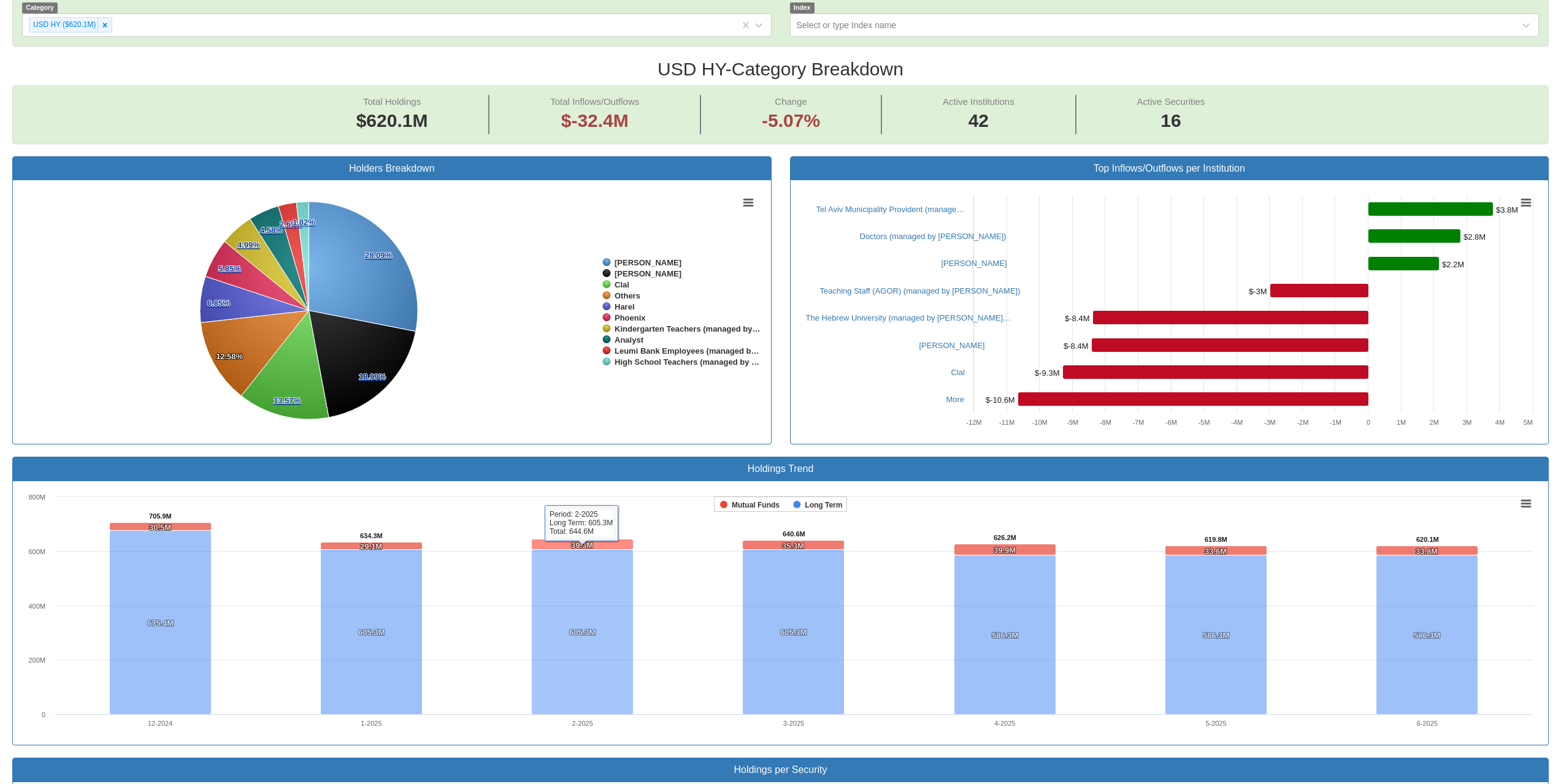
scroll to position [613, 0]
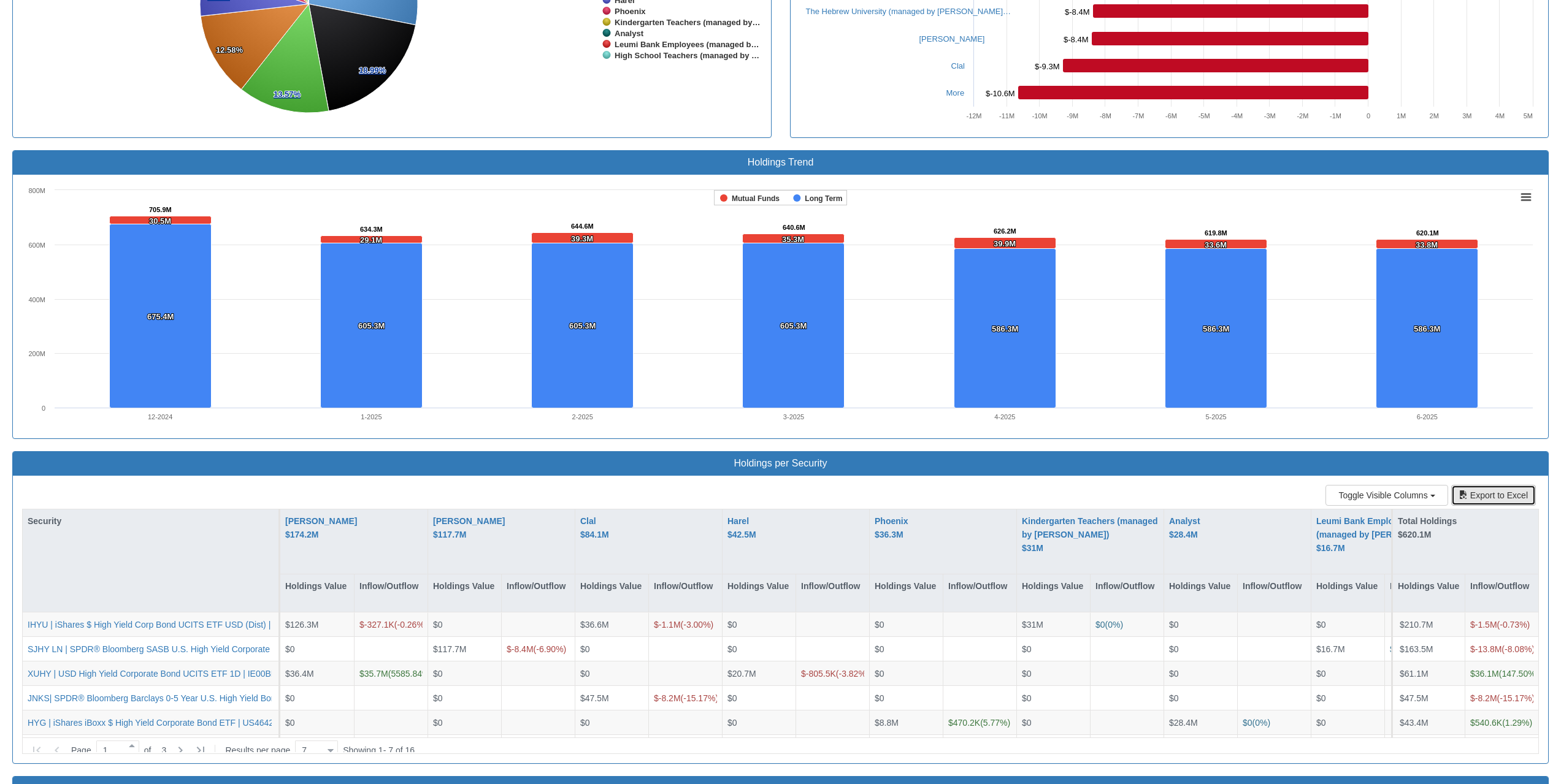
click at [1486, 492] on button "Export to Excel" at bounding box center [1494, 496] width 85 height 21
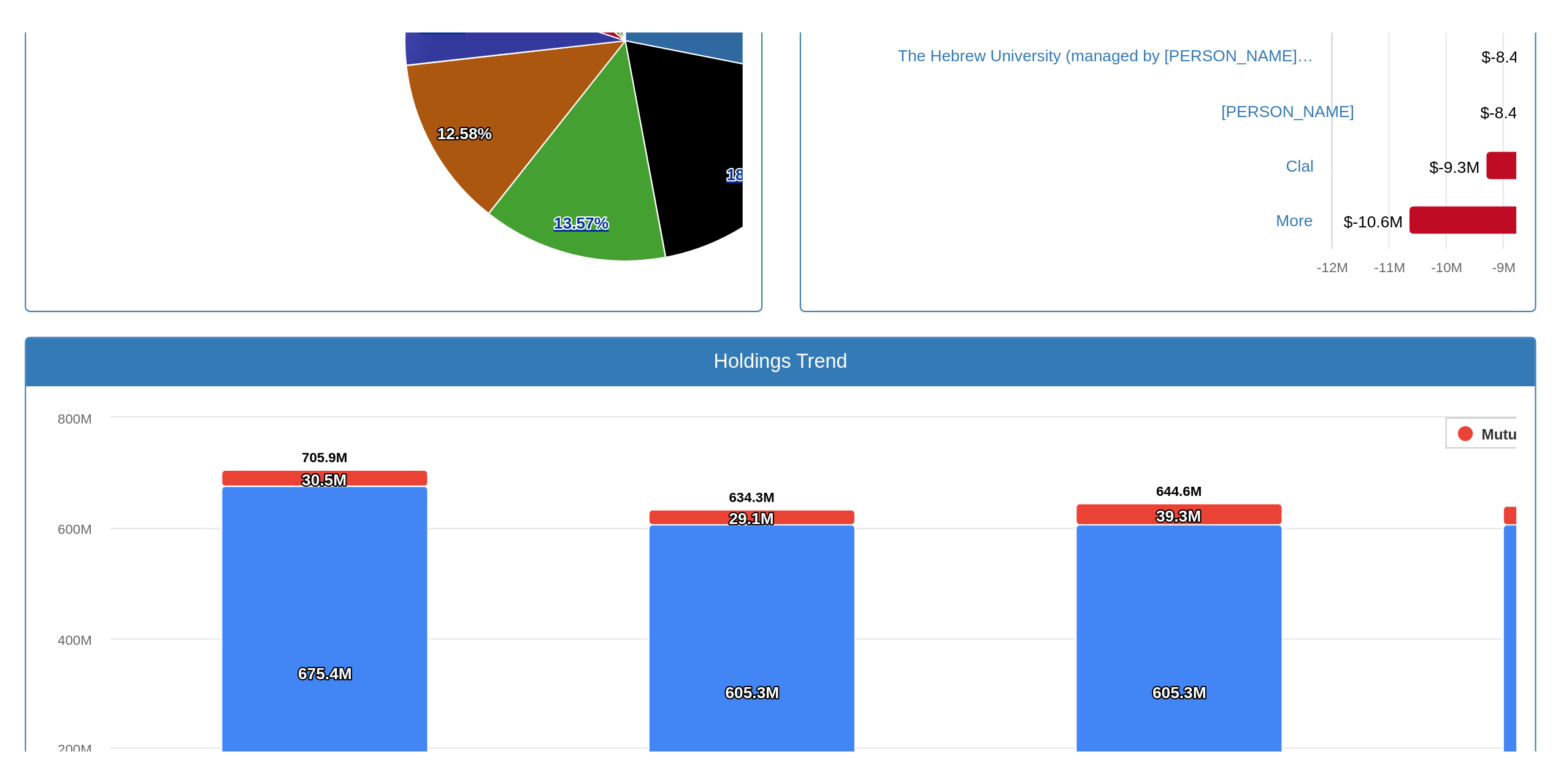
scroll to position [25, 1514]
